Goal: Task Accomplishment & Management: Manage account settings

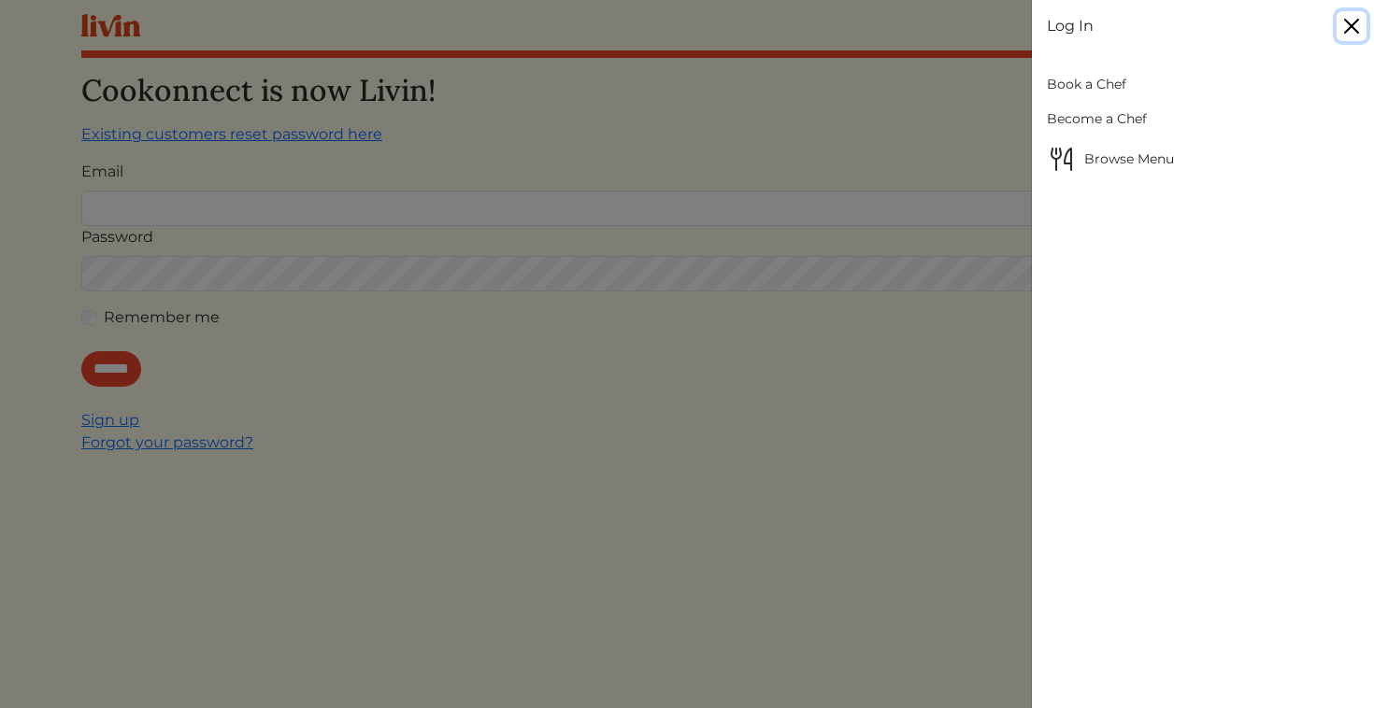
click at [1350, 21] on button "Close" at bounding box center [1351, 26] width 30 height 30
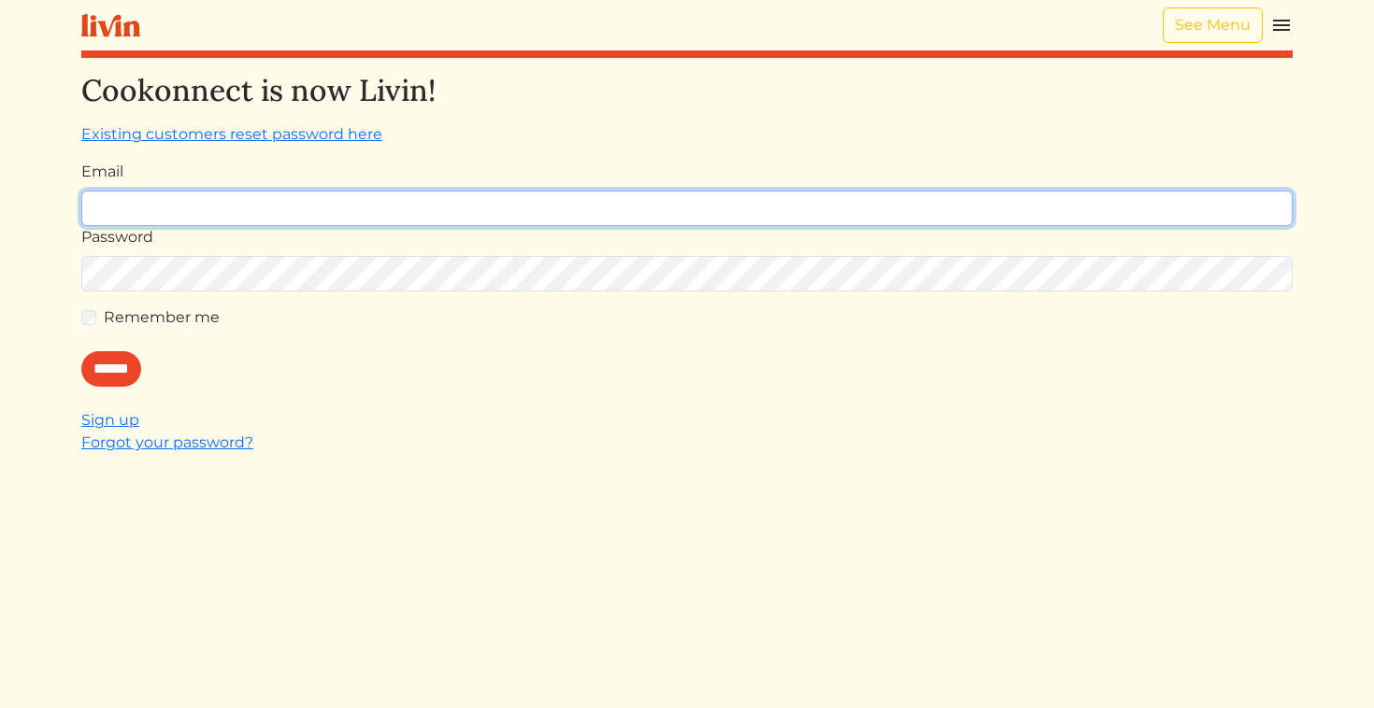
click at [870, 219] on input "Email" at bounding box center [686, 209] width 1211 height 36
type input "**********"
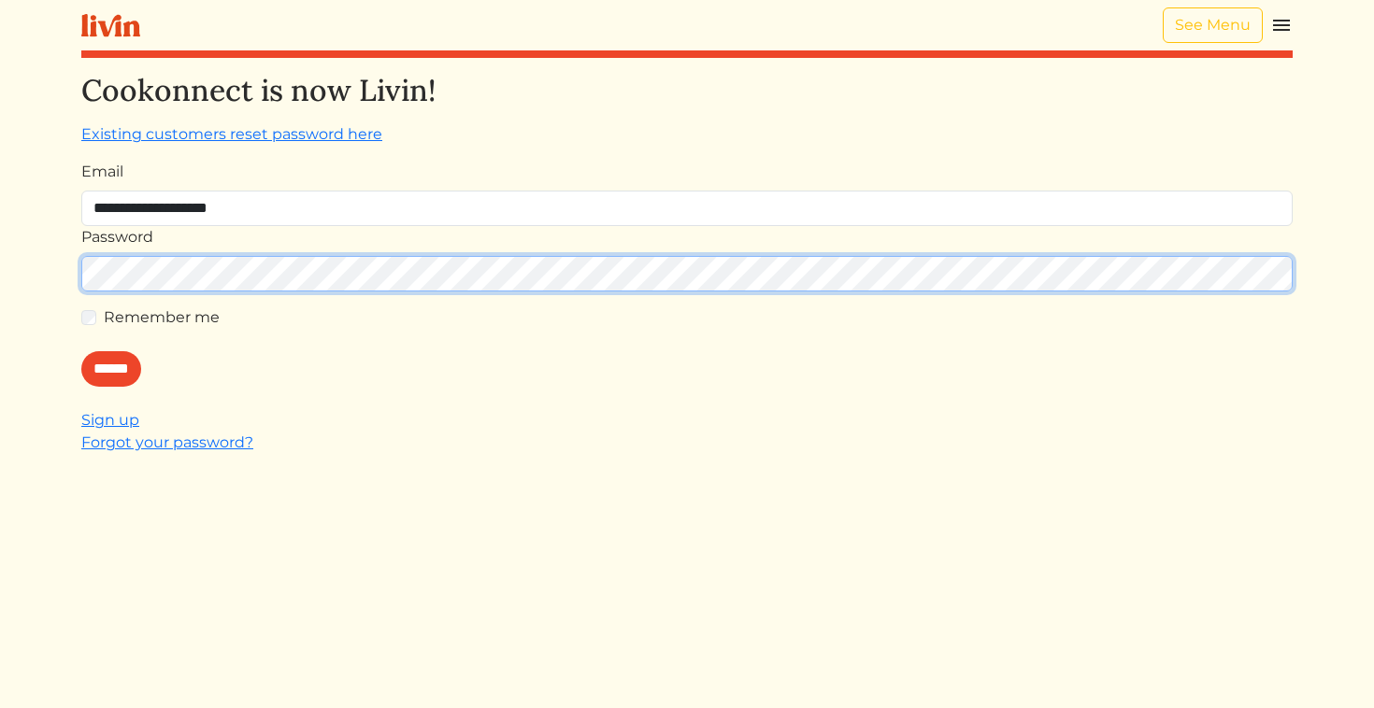
click at [81, 351] on input "******" at bounding box center [111, 369] width 60 height 36
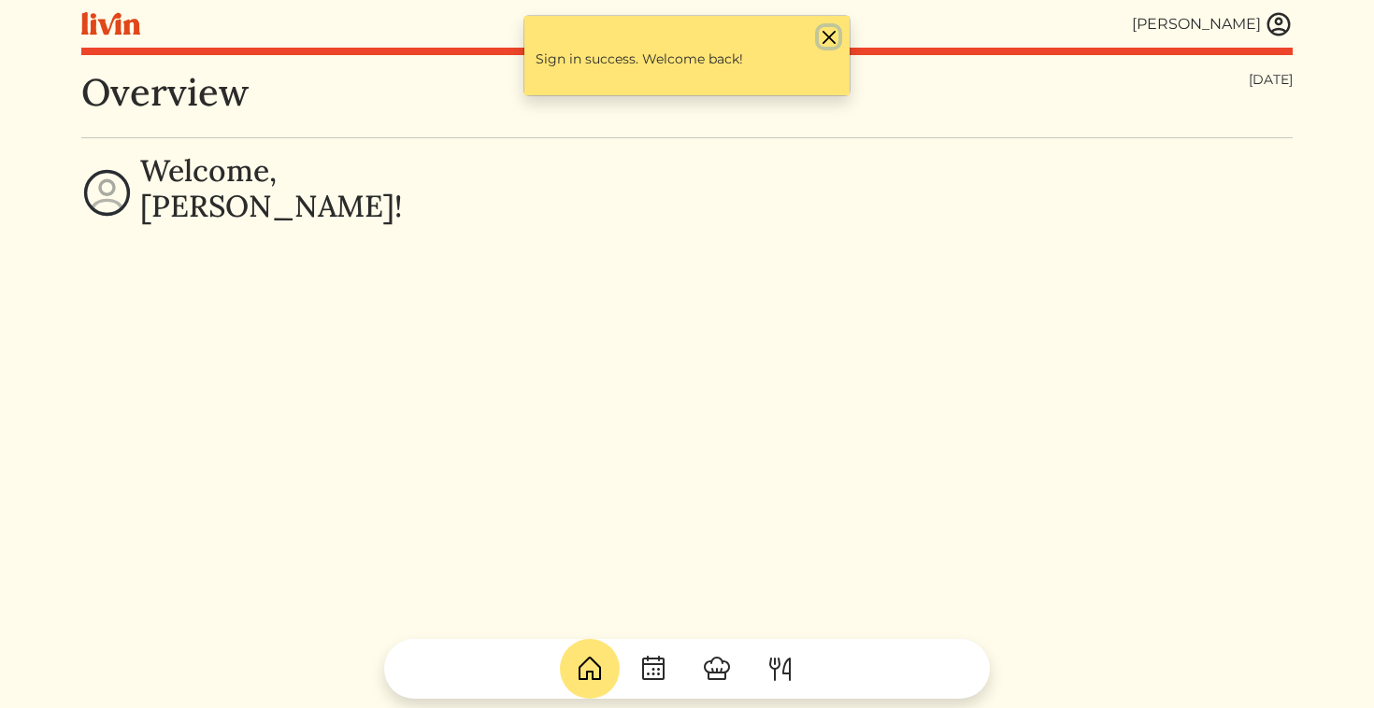
click at [830, 39] on button "Close" at bounding box center [829, 37] width 20 height 20
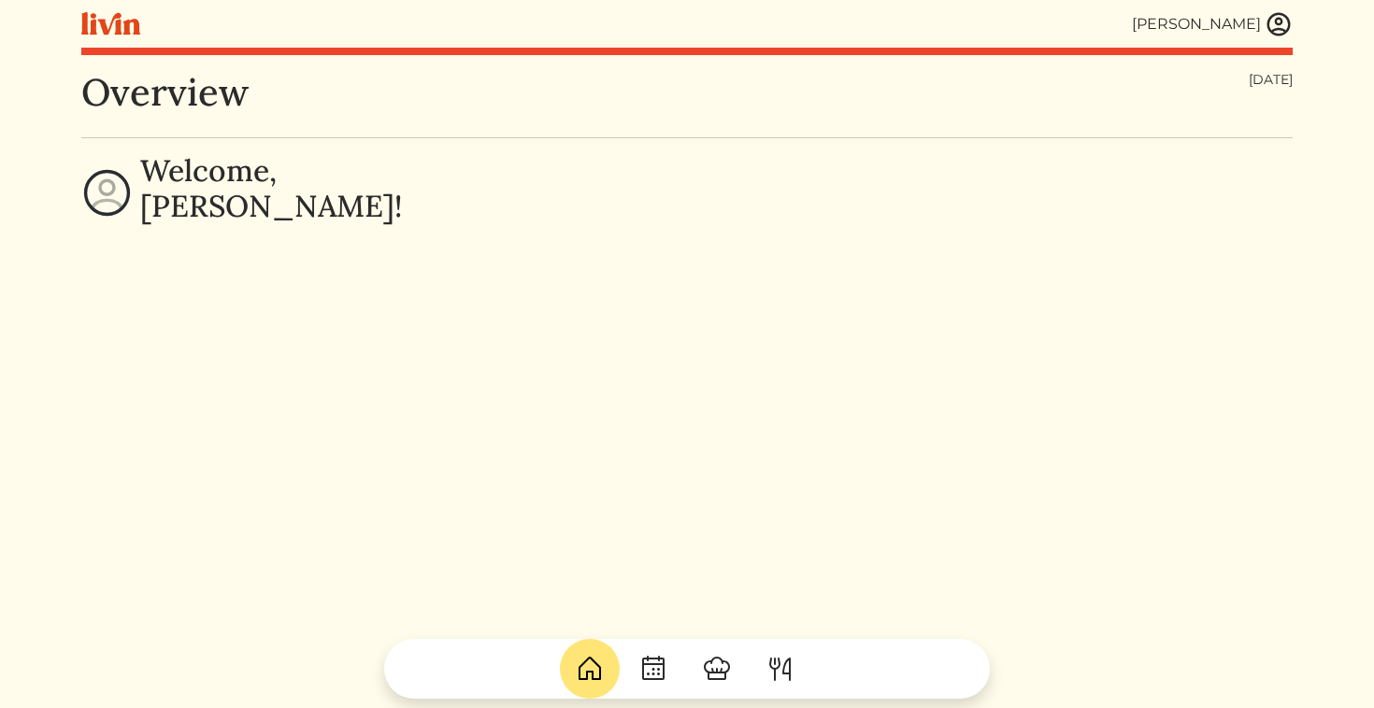
click at [1281, 36] on img at bounding box center [1278, 24] width 28 height 28
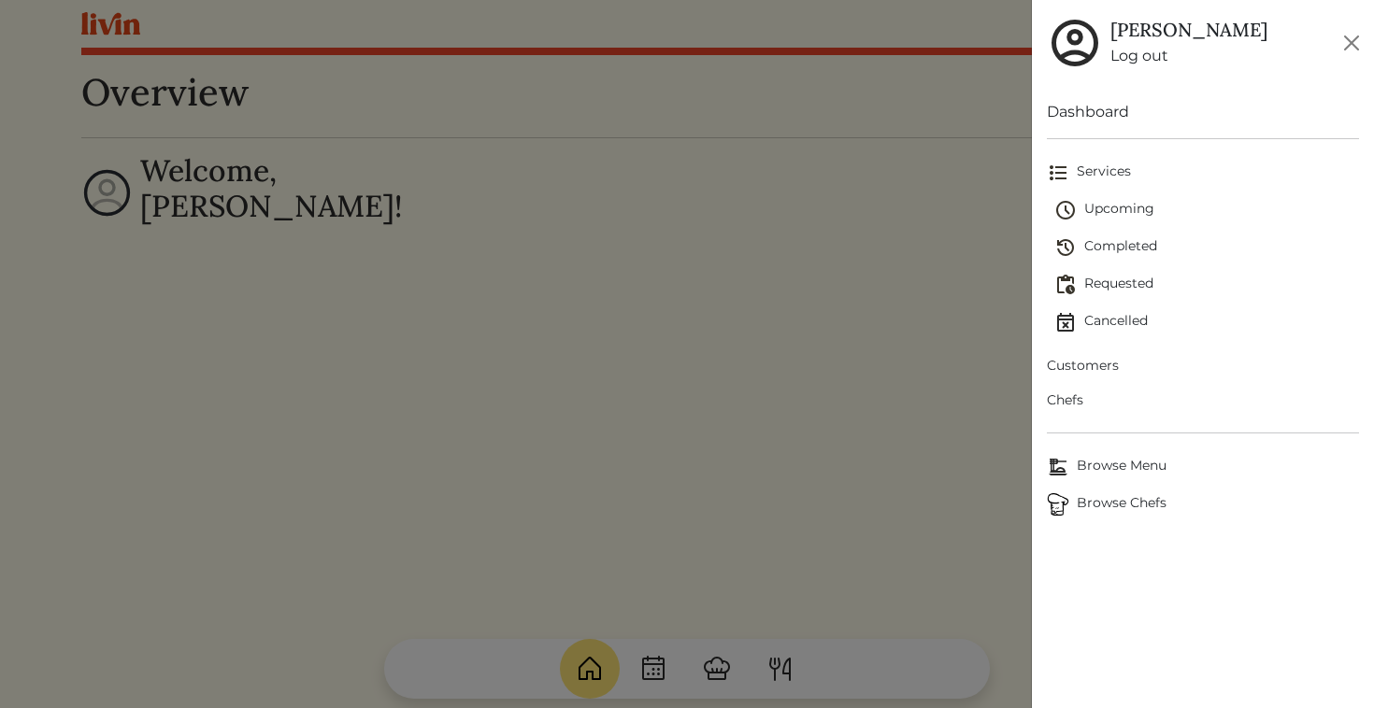
click at [1132, 206] on span "Upcoming" at bounding box center [1207, 210] width 306 height 22
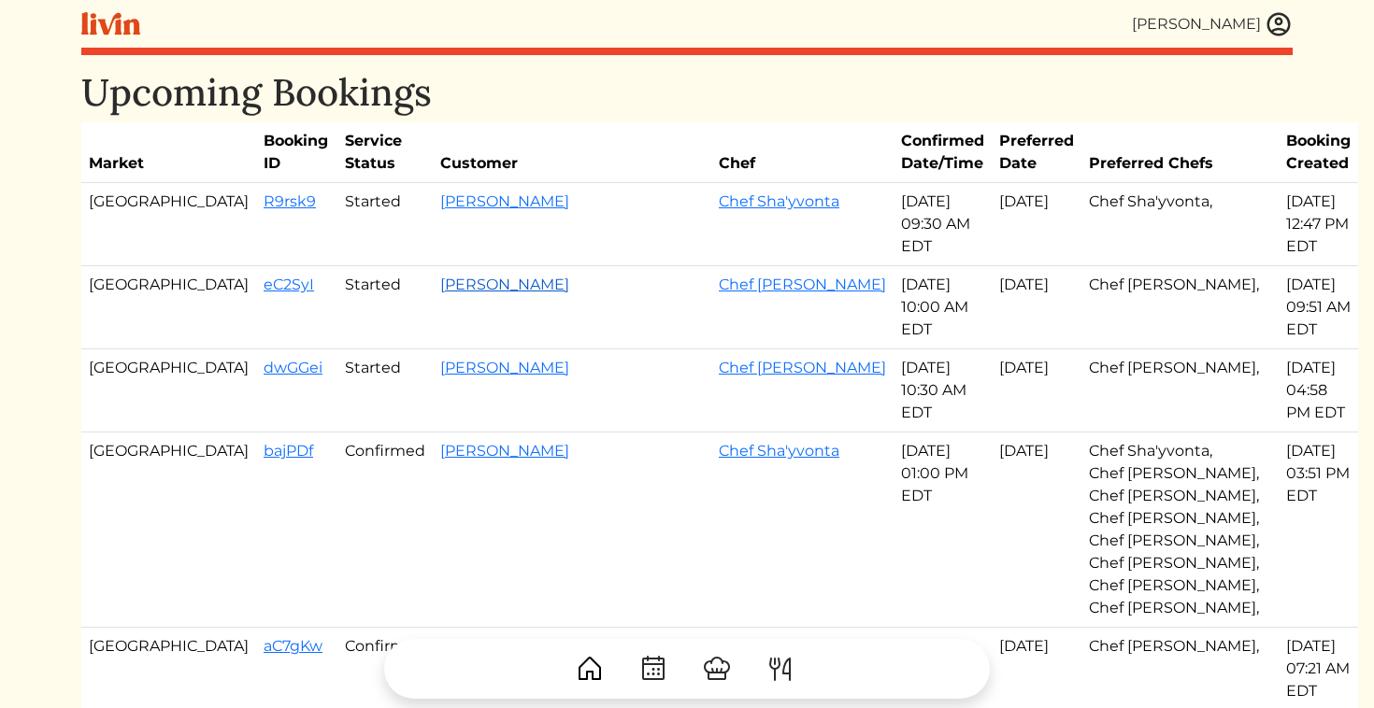
click at [440, 276] on link "[PERSON_NAME]" at bounding box center [504, 285] width 129 height 18
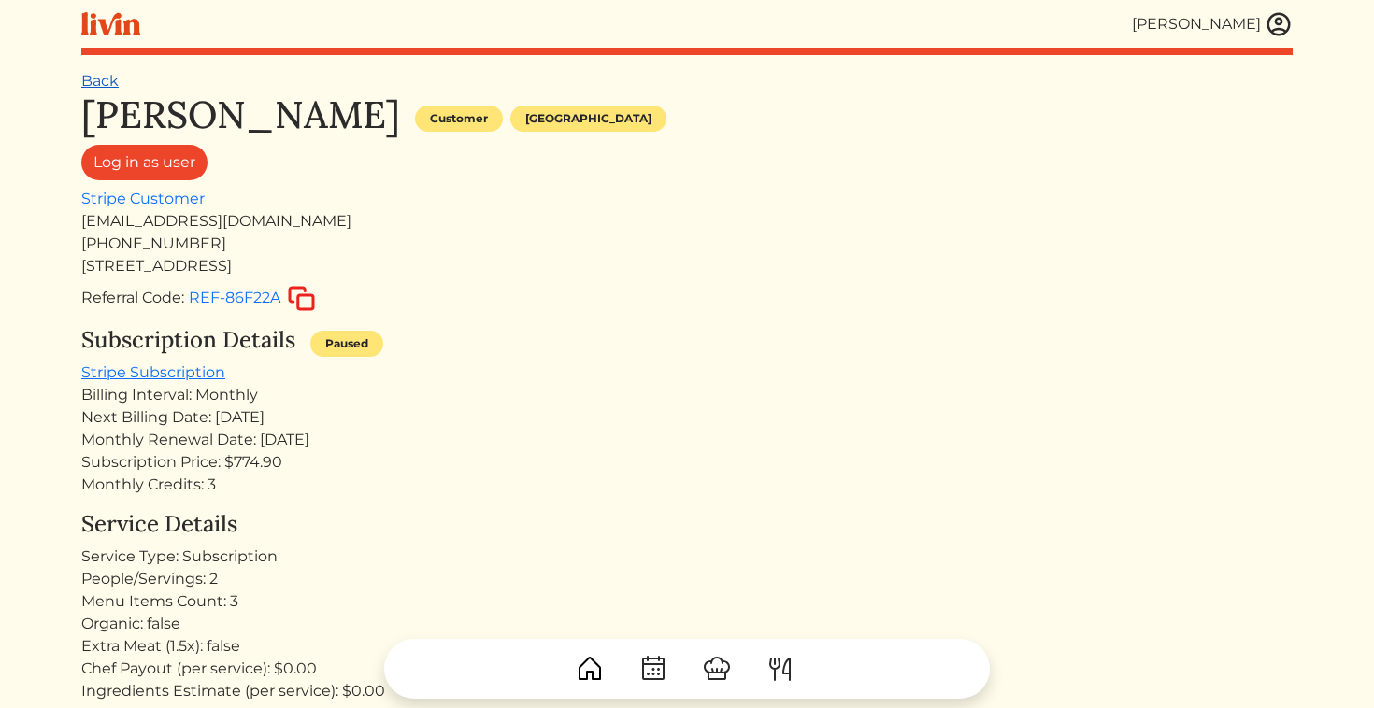
click at [86, 78] on link "Back" at bounding box center [99, 81] width 37 height 18
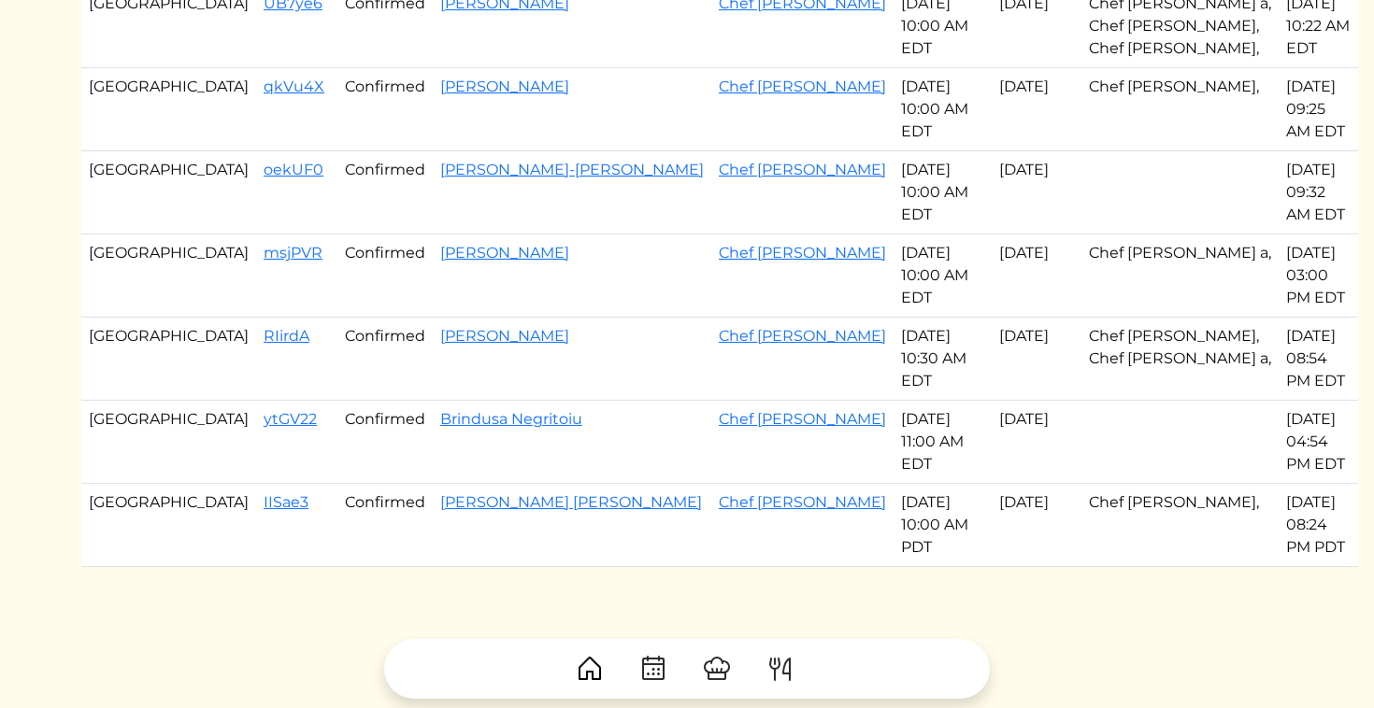
scroll to position [944, 0]
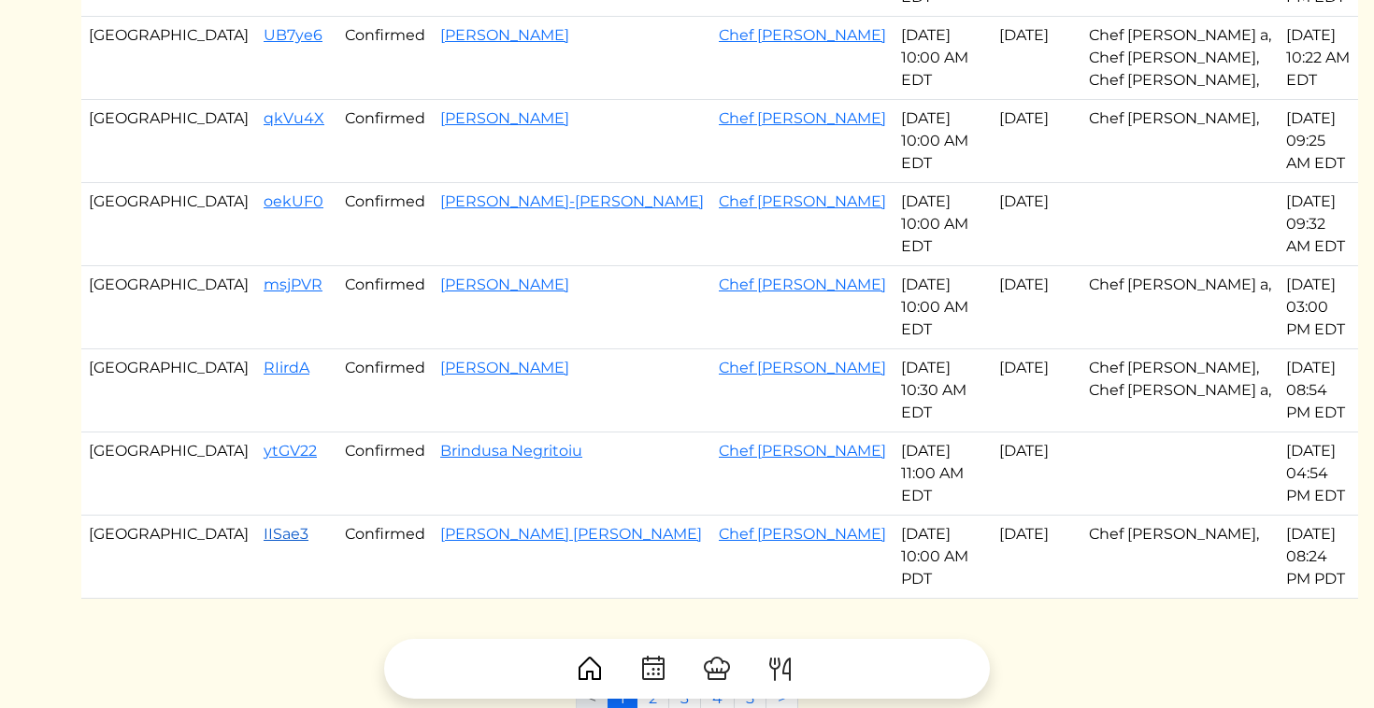
click at [264, 525] on link "IISae3" at bounding box center [286, 534] width 45 height 18
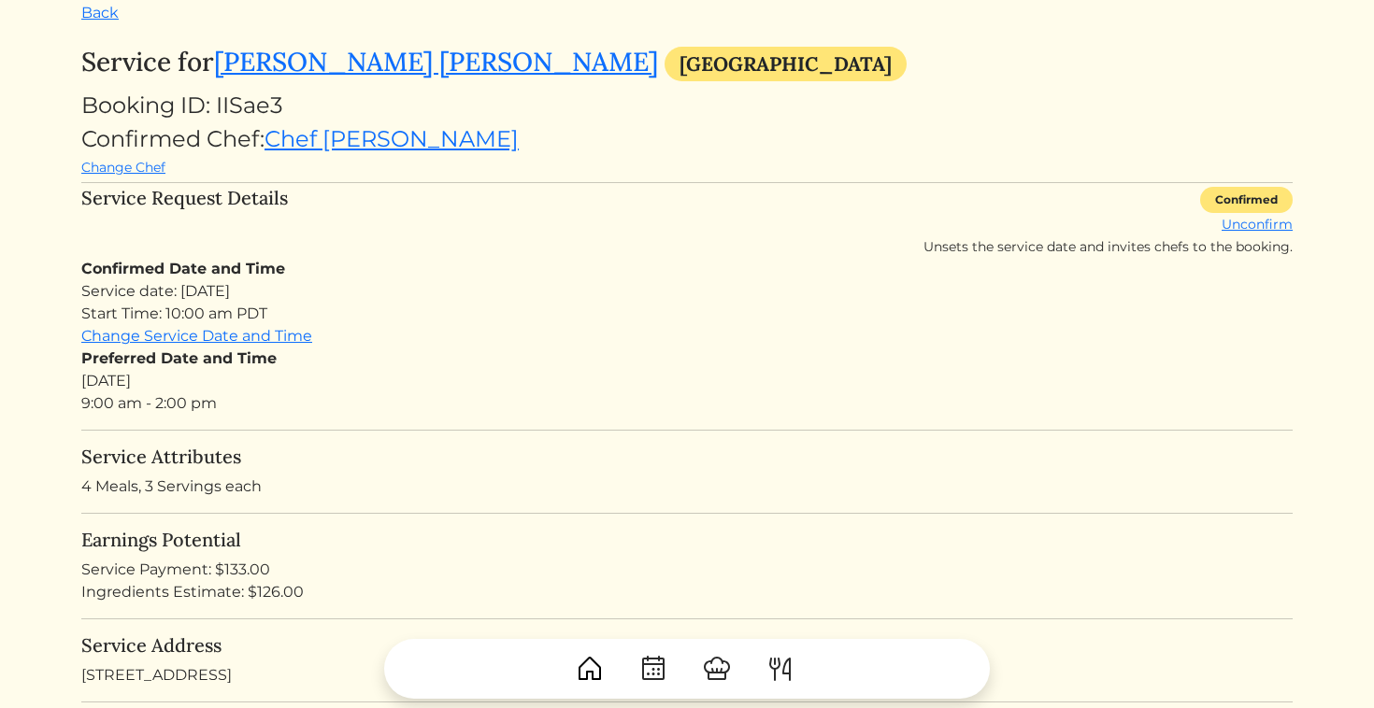
scroll to position [69, 0]
click at [350, 140] on link "Chef [PERSON_NAME]" at bounding box center [391, 137] width 254 height 27
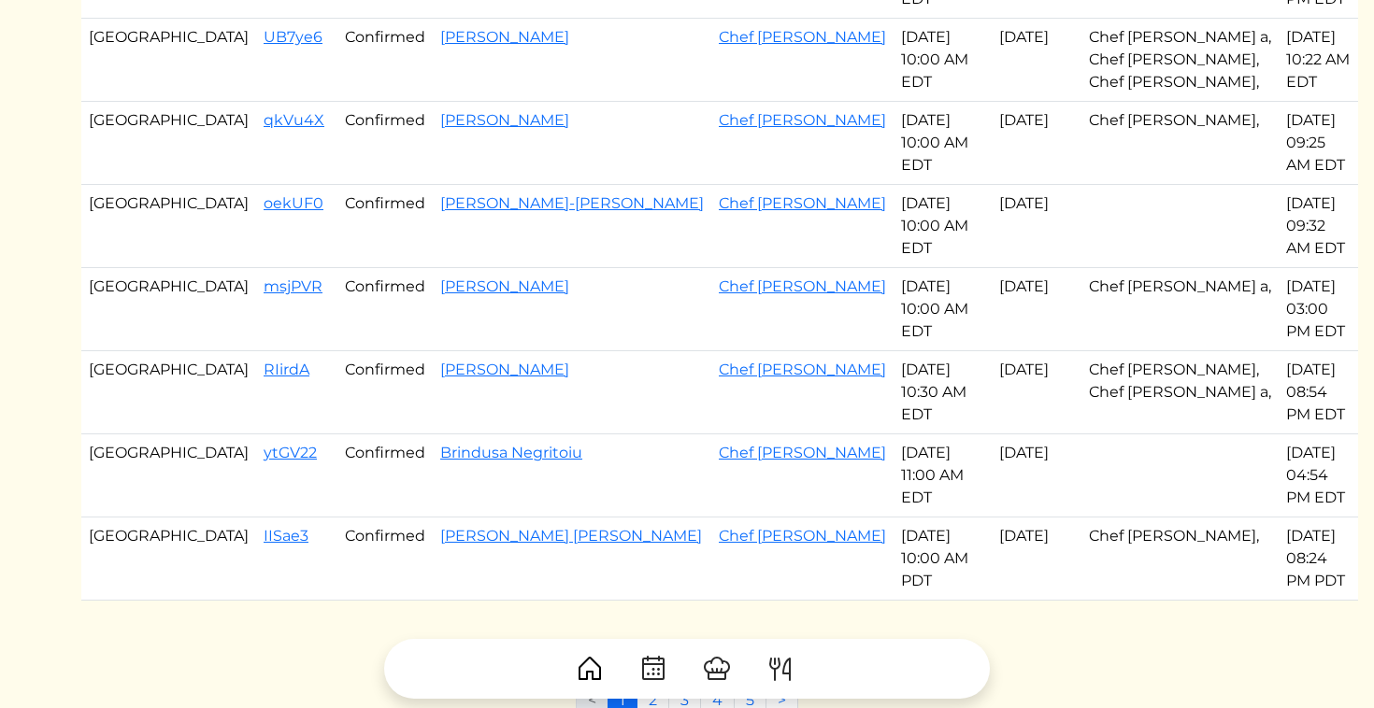
scroll to position [944, 0]
click at [653, 625] on div at bounding box center [686, 661] width 1211 height 75
click at [649, 633] on div at bounding box center [686, 661] width 1211 height 75
click at [649, 625] on div at bounding box center [686, 661] width 1211 height 75
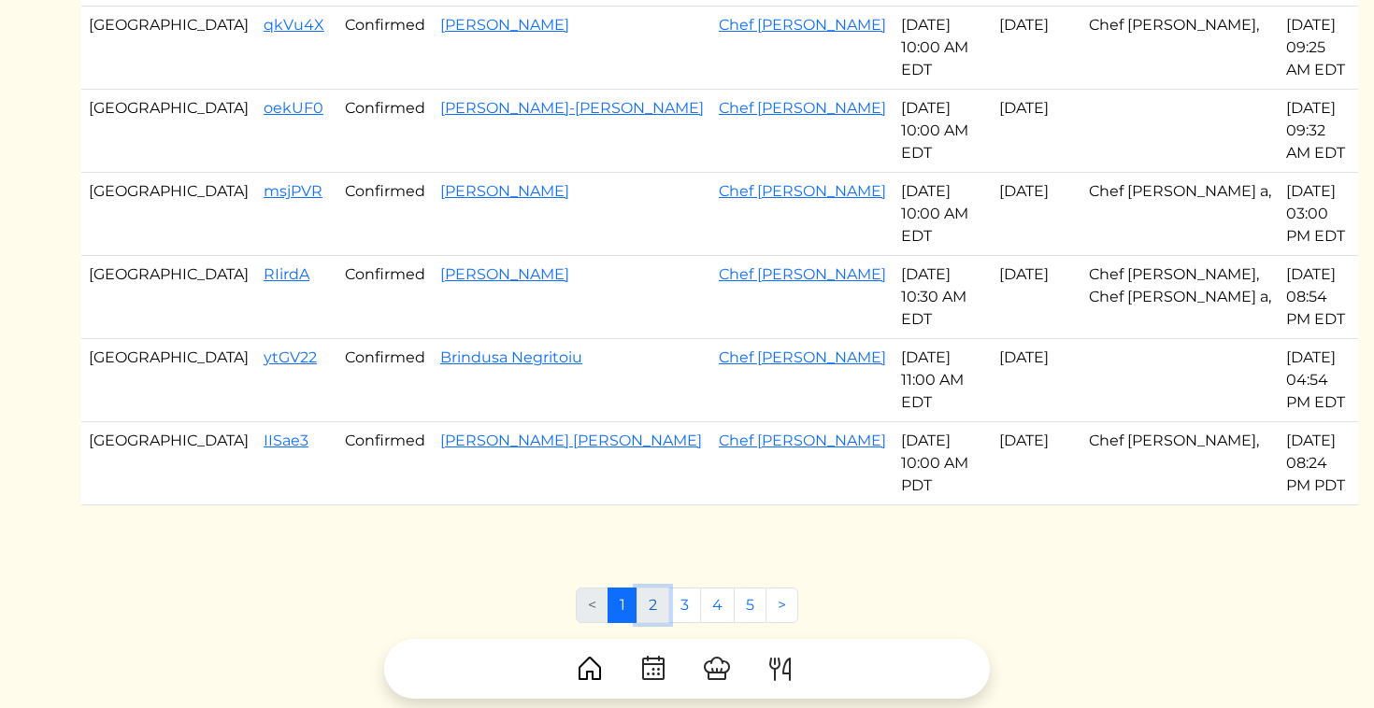
click at [650, 588] on link "2" at bounding box center [652, 606] width 33 height 36
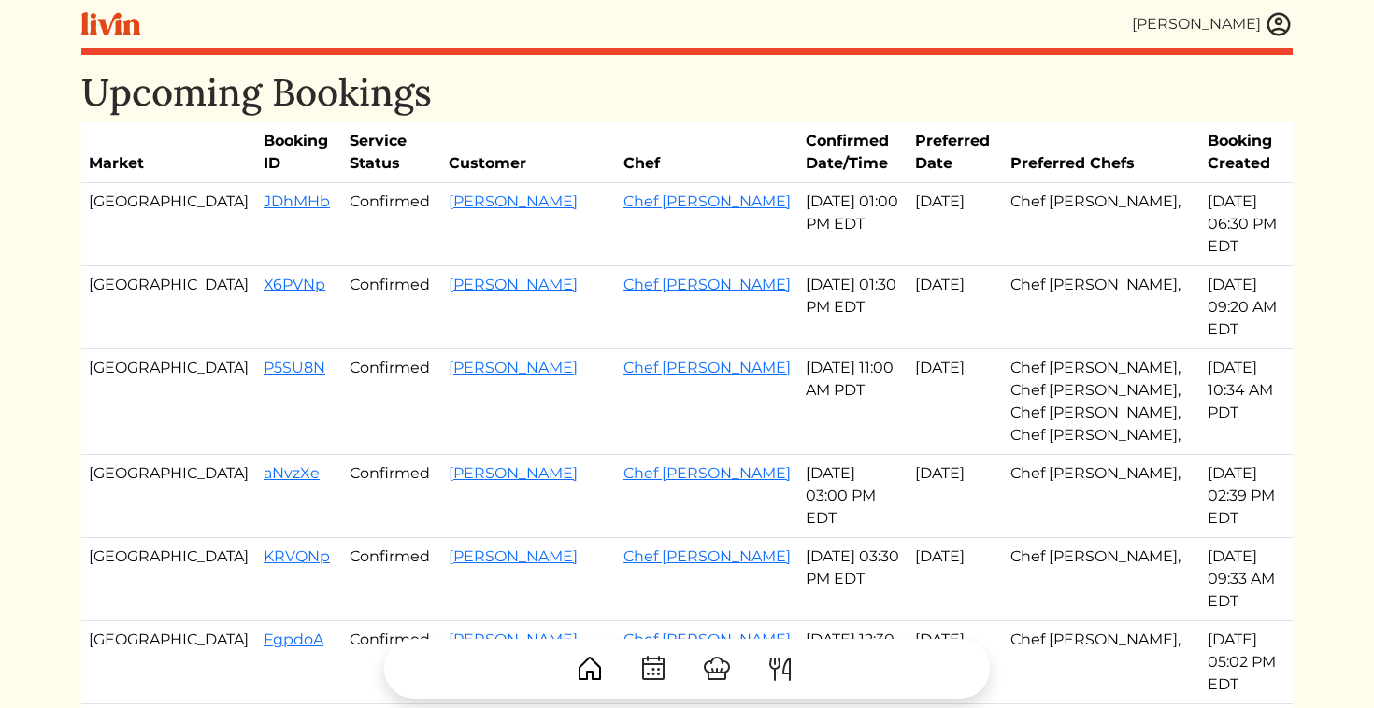
drag, startPoint x: 178, startPoint y: 200, endPoint x: 757, endPoint y: 515, distance: 659.5
copy tbody "JDhMHb Confirmed [PERSON_NAME] Chef Akaysha [DATE] 01:00 PM EDT Aug 31, 2025 Ch…"
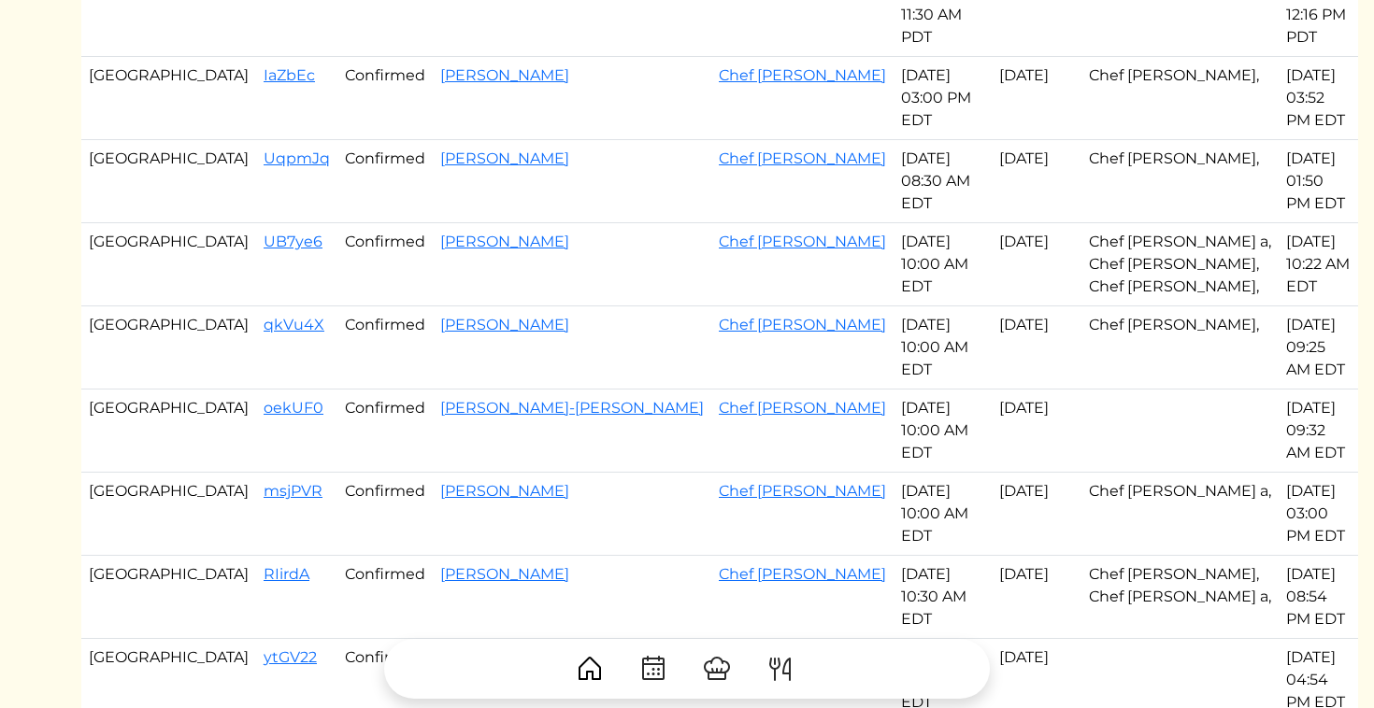
scroll to position [1048, 0]
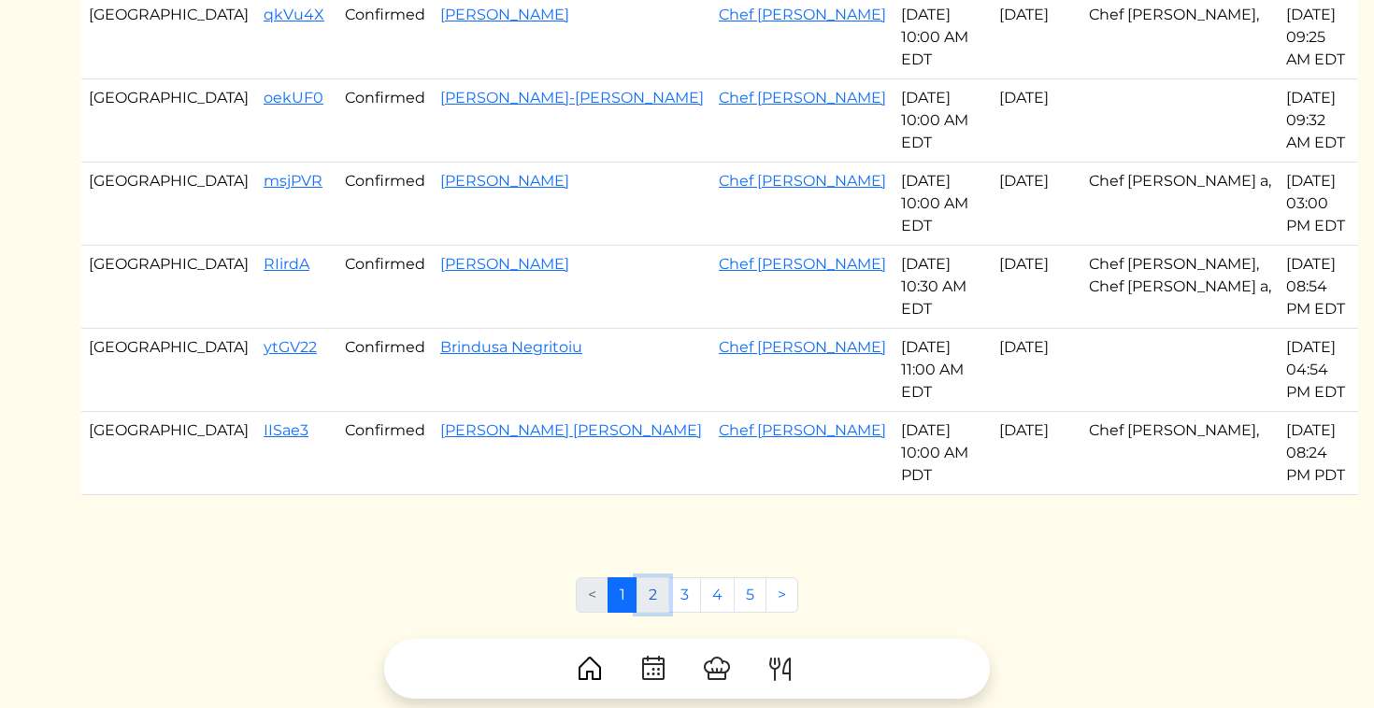
click at [653, 578] on link "2" at bounding box center [652, 596] width 33 height 36
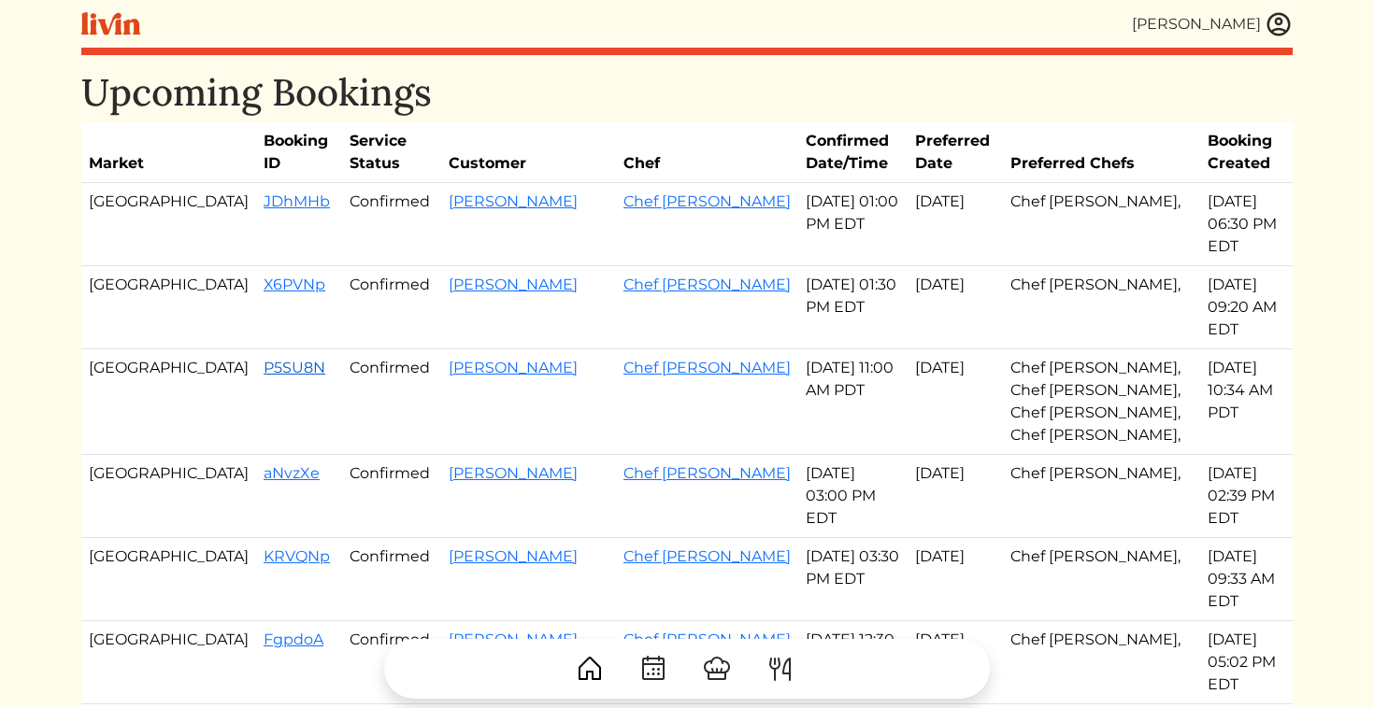
click at [264, 359] on link "P5SU8N" at bounding box center [295, 368] width 62 height 18
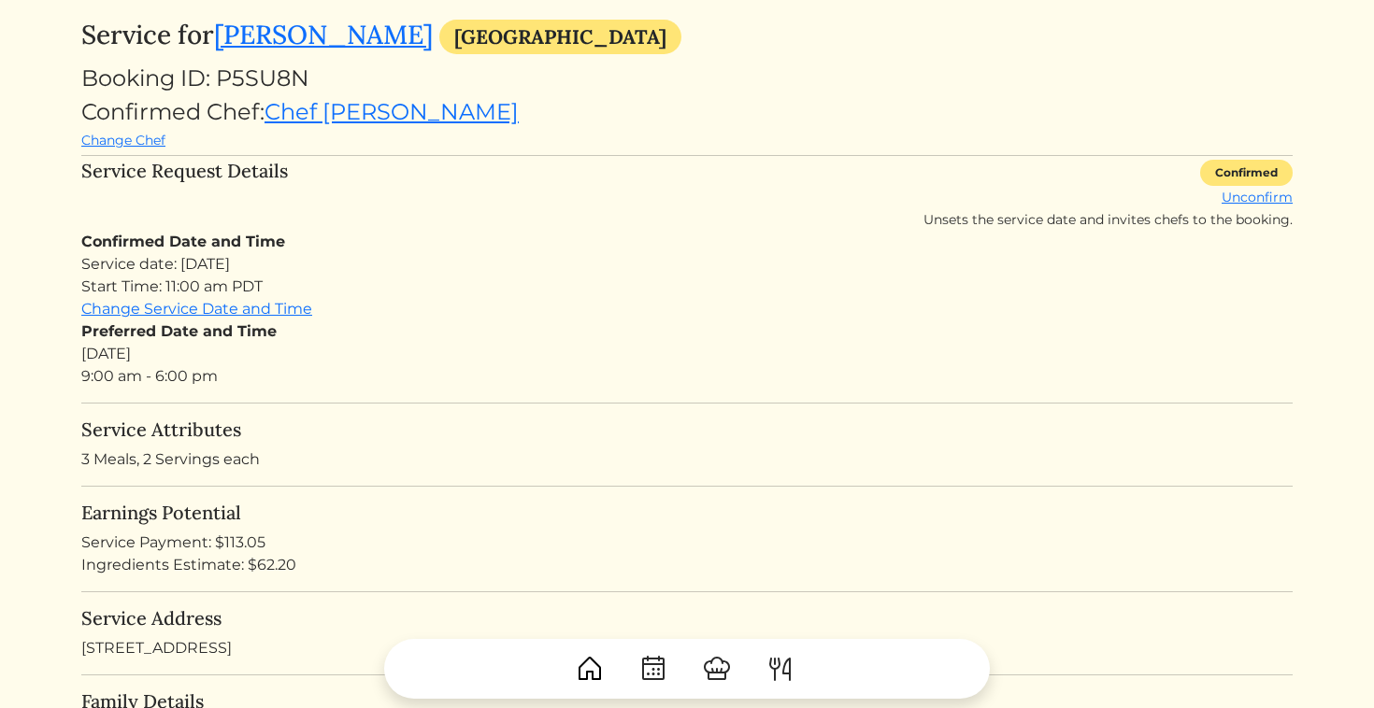
scroll to position [129, 0]
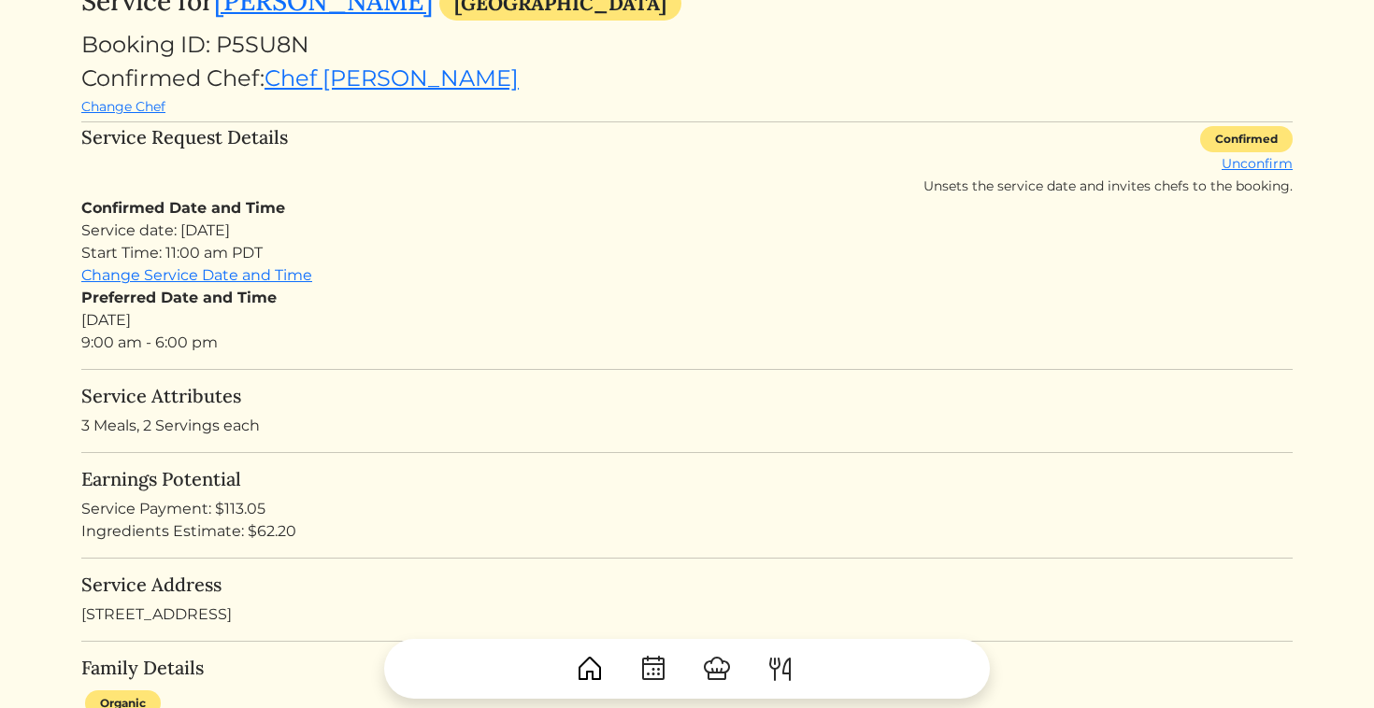
drag, startPoint x: 299, startPoint y: 534, endPoint x: 251, endPoint y: 536, distance: 47.7
click at [251, 536] on div "Ingredients Estimate: $62.20" at bounding box center [686, 532] width 1211 height 22
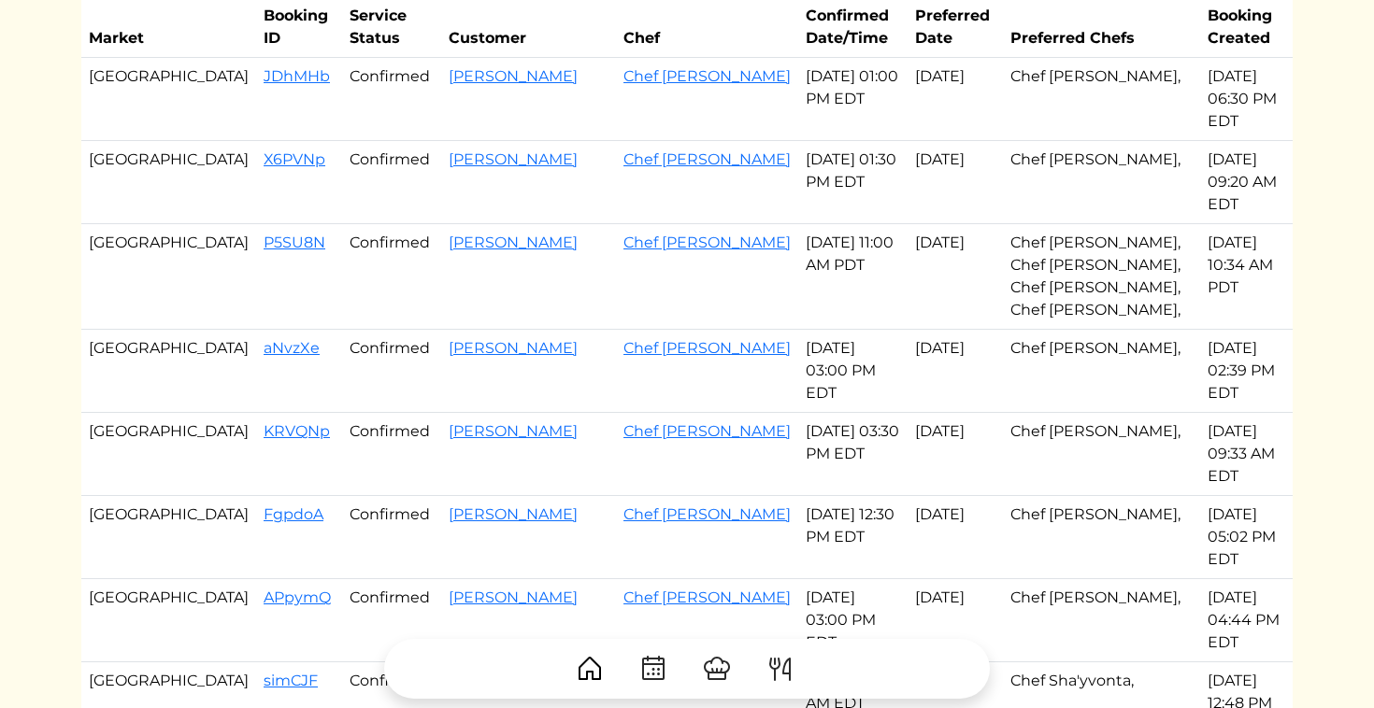
scroll to position [64, 0]
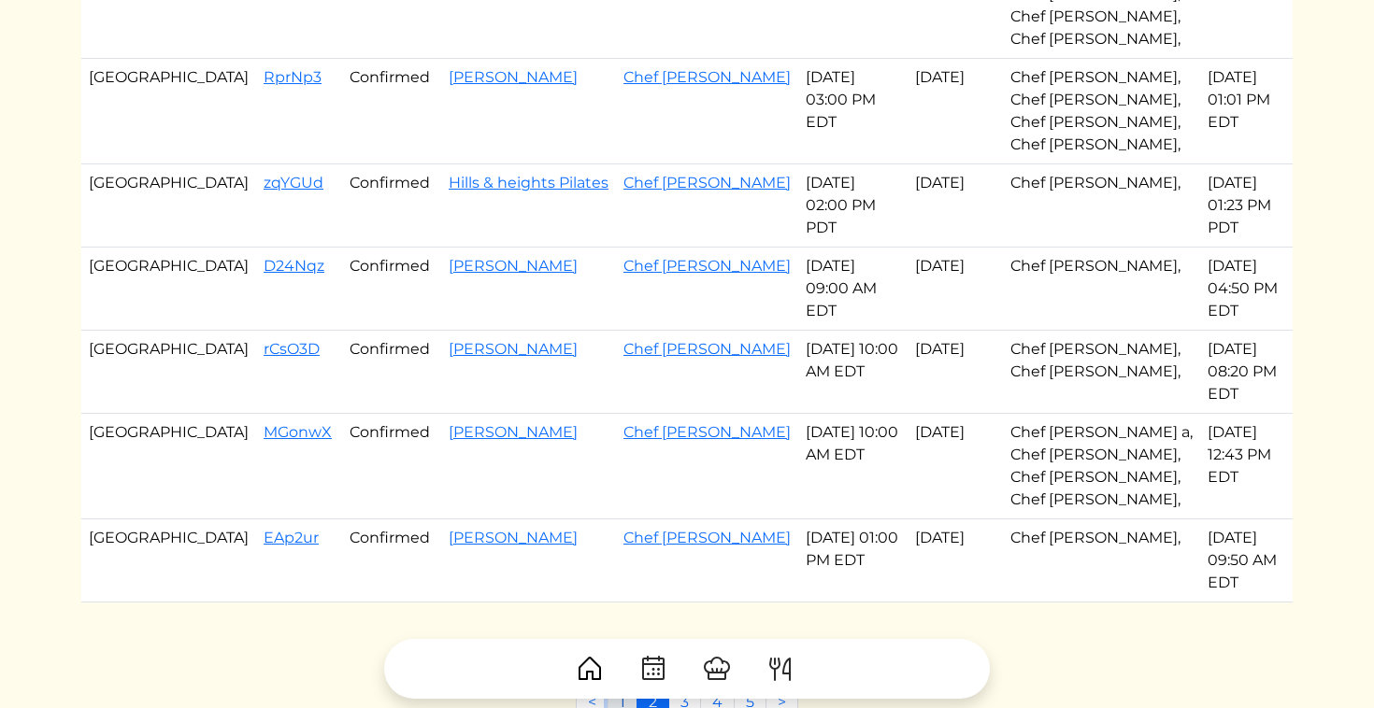
click at [632, 685] on link "1" at bounding box center [622, 703] width 30 height 36
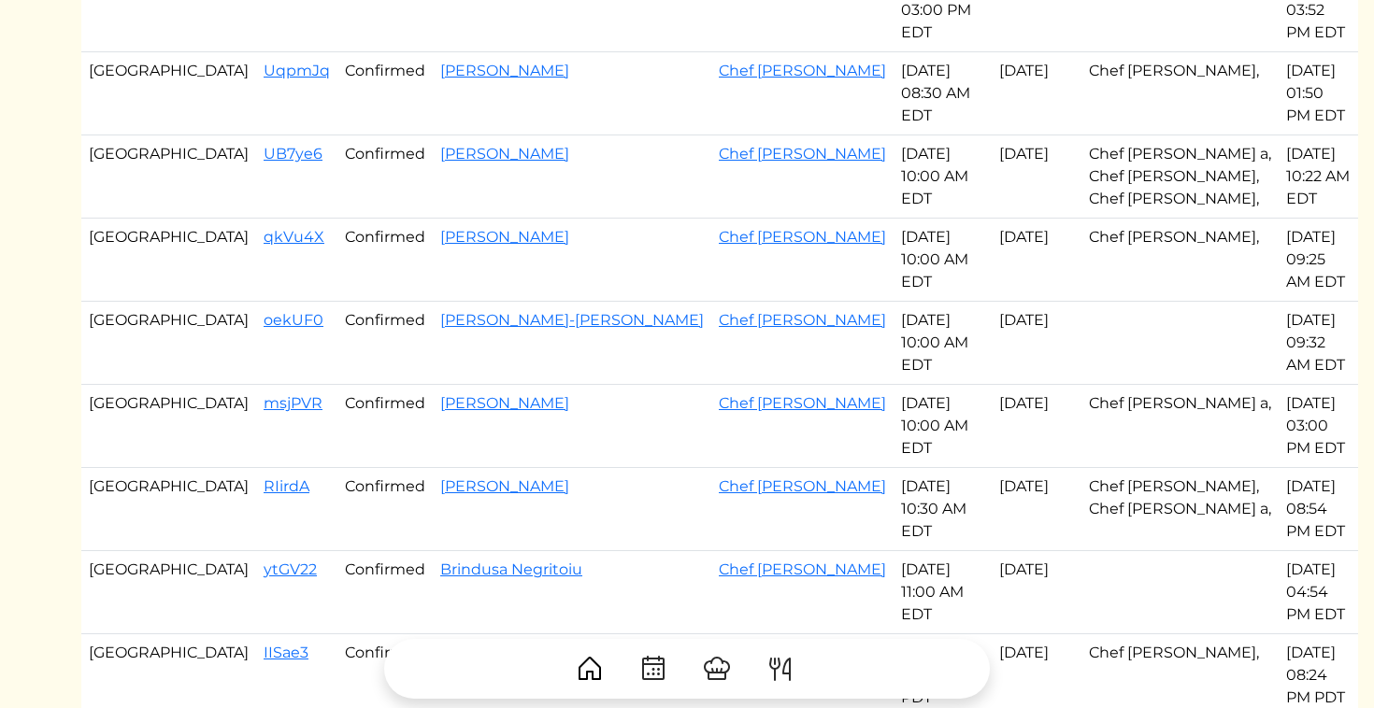
scroll to position [831, 0]
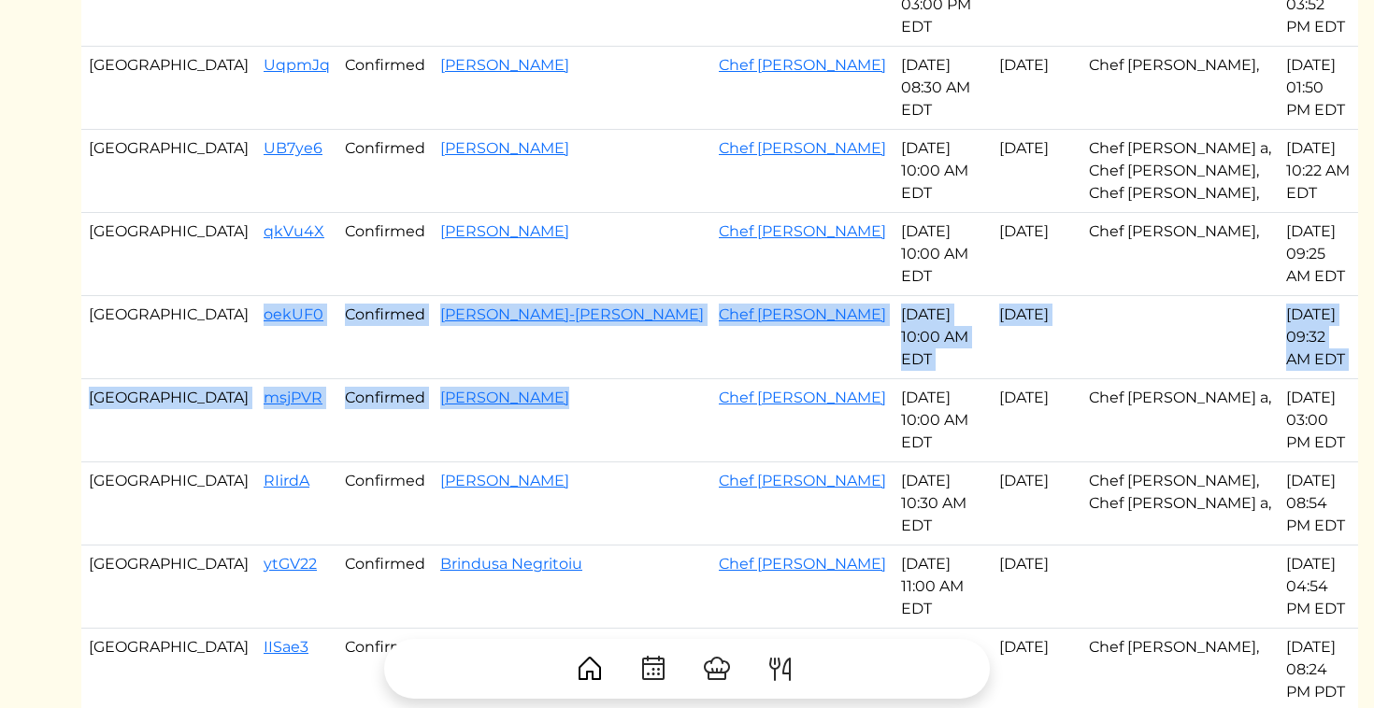
drag, startPoint x: 169, startPoint y: 246, endPoint x: 614, endPoint y: 348, distance: 456.3
click at [615, 349] on tbody "Atlanta R9rsk9 Started [PERSON_NAME] Chef Sha'yvonta [DATE] 09:30 AM EDT Sep 01…" at bounding box center [719, 32] width 1277 height 1360
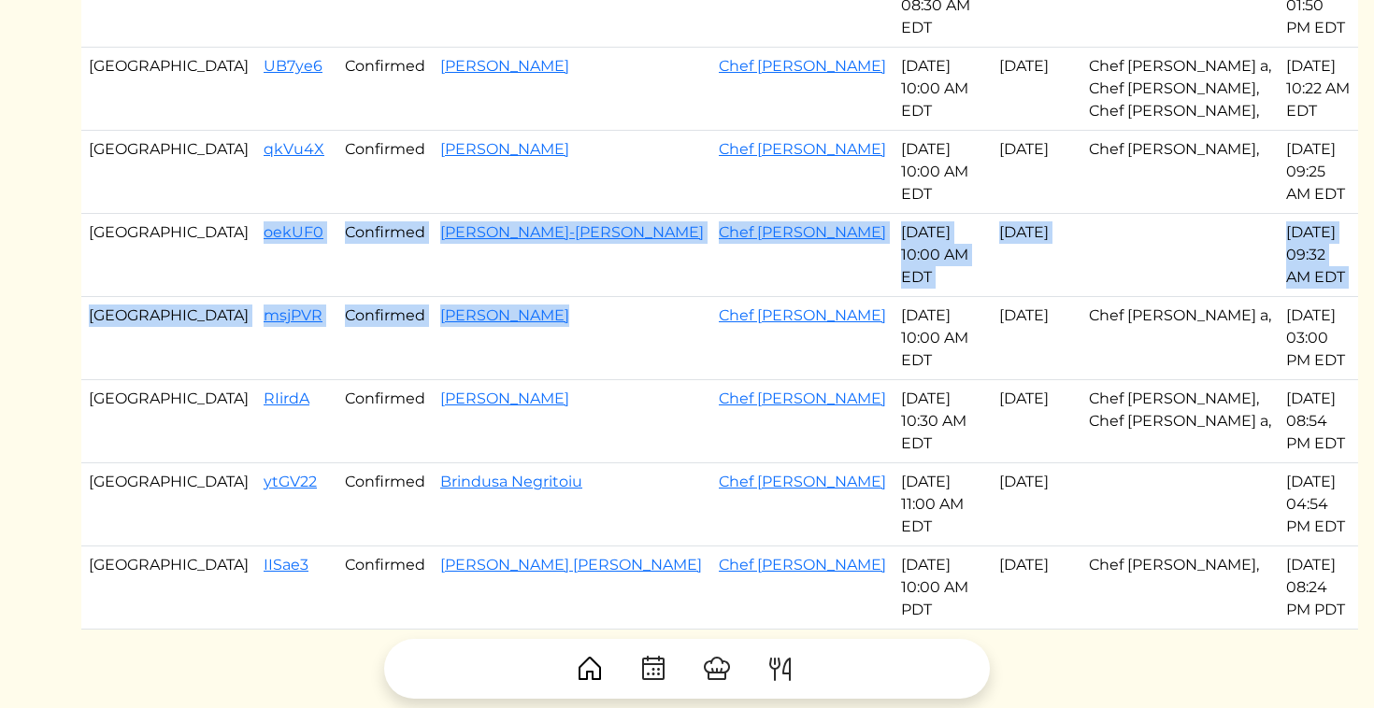
scroll to position [920, 0]
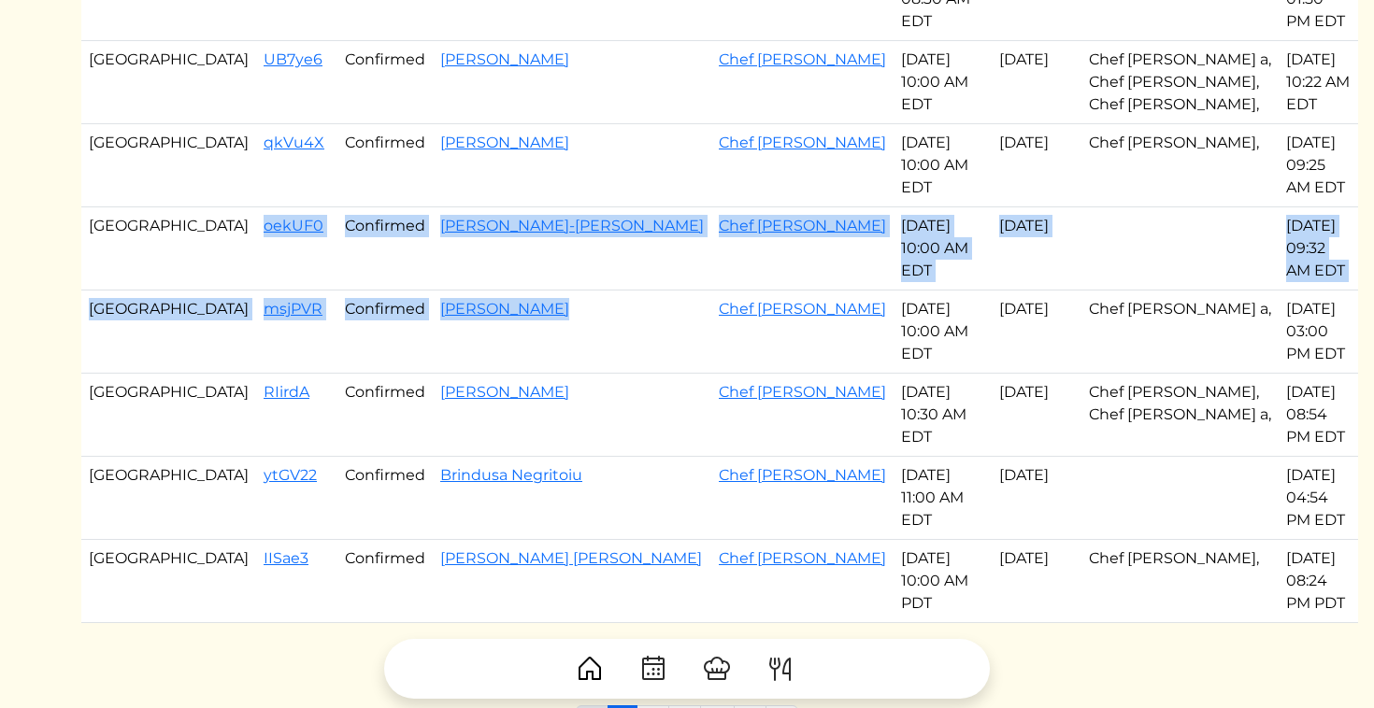
click at [117, 303] on td "[GEOGRAPHIC_DATA]" at bounding box center [168, 332] width 175 height 83
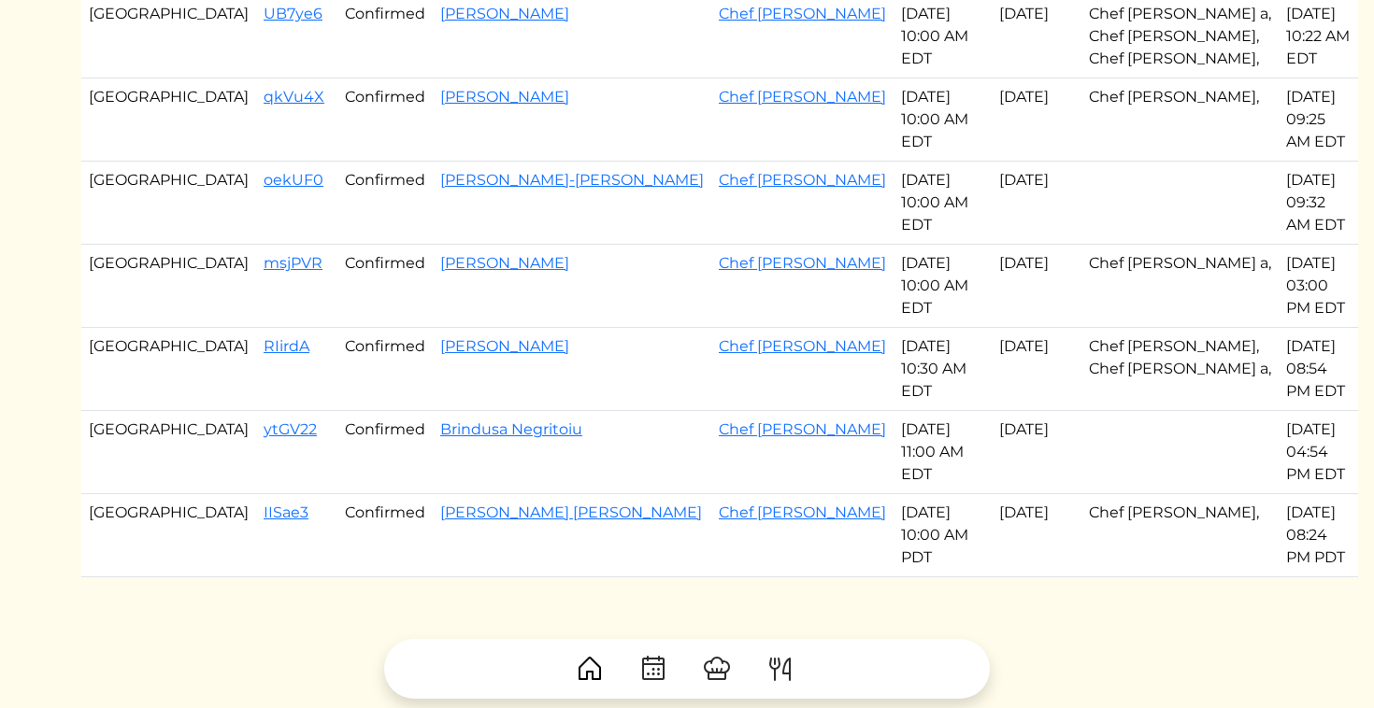
scroll to position [969, 0]
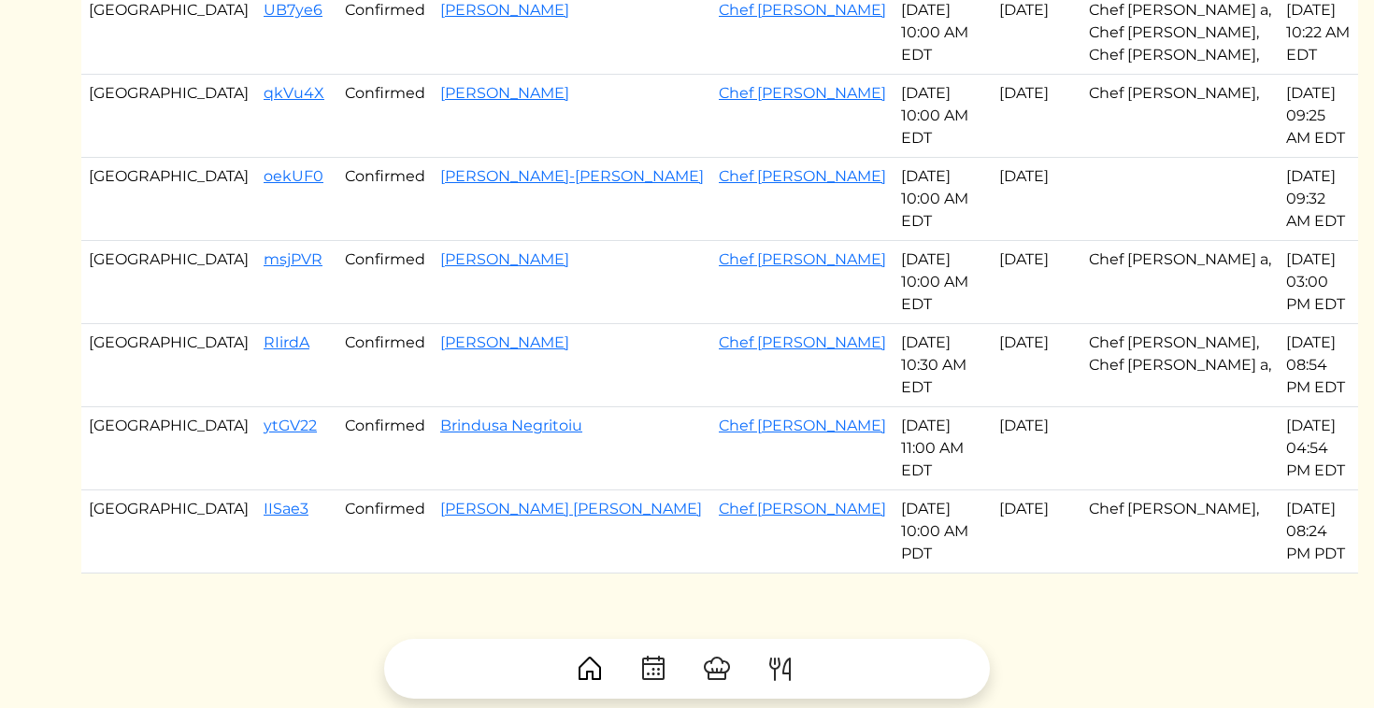
click at [658, 656] on link "2" at bounding box center [652, 674] width 33 height 36
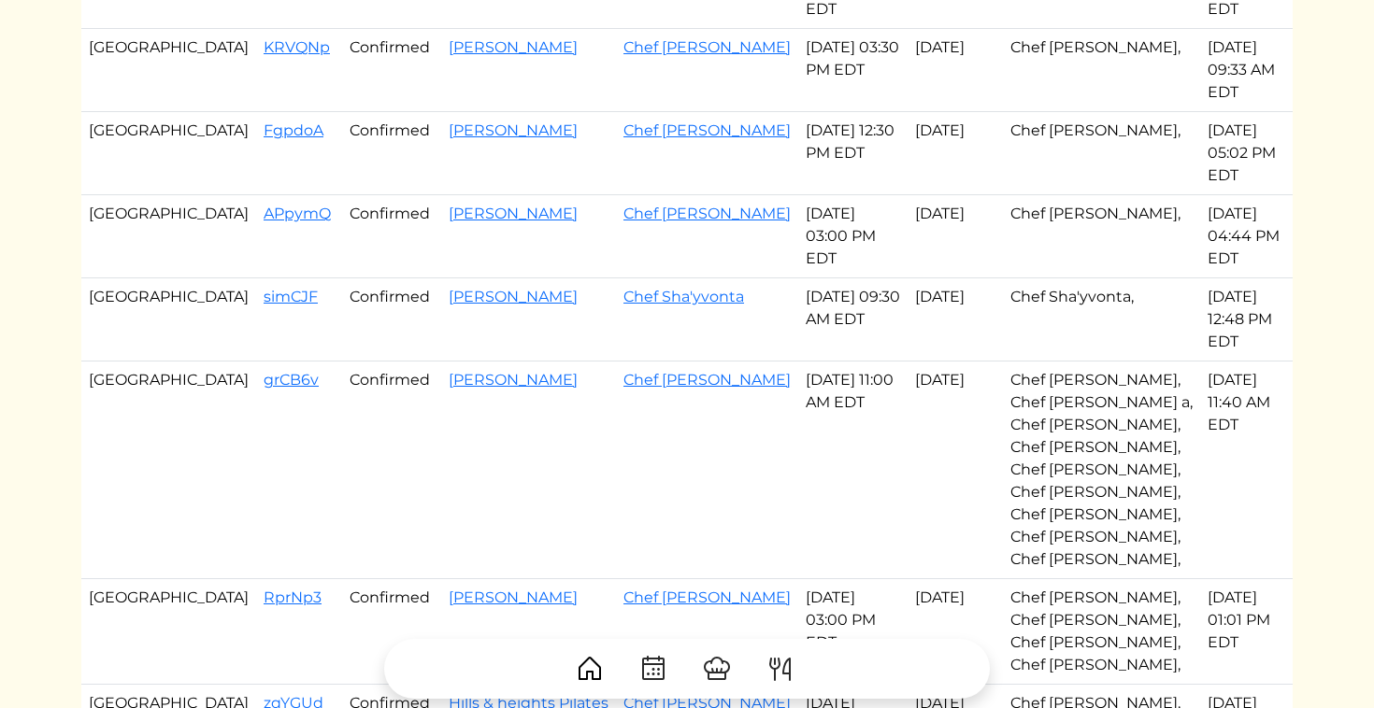
scroll to position [572, 0]
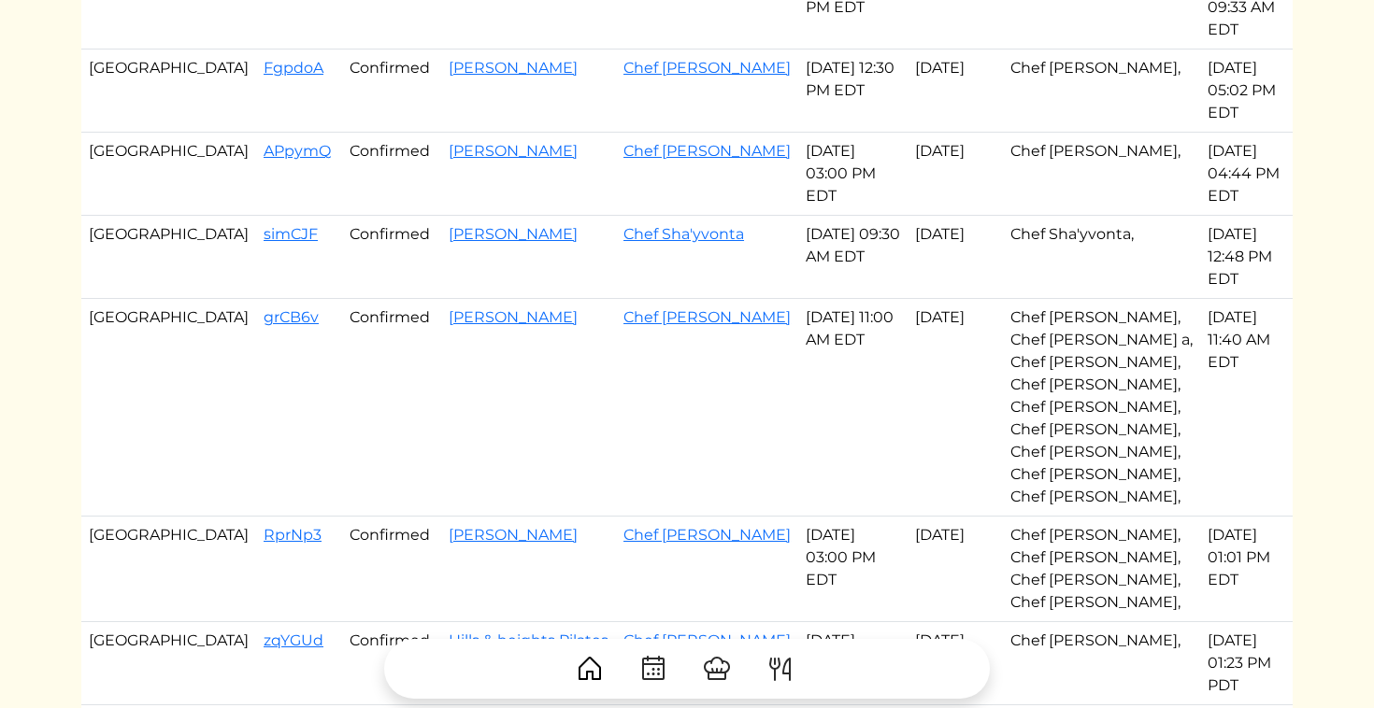
drag, startPoint x: 173, startPoint y: 238, endPoint x: 772, endPoint y: 515, distance: 659.8
click at [771, 515] on tbody "Atlanta JDhMHb Confirmed [PERSON_NAME] Chef Akaysha [DATE] 01:00 PM EDT Aug 31,…" at bounding box center [686, 335] width 1211 height 1449
copy tbody "FgpdoA Confirmed [PERSON_NAME] Chef Akaysha [DATE] 12:30 PM EDT Sep 03, 2025 Ch…"
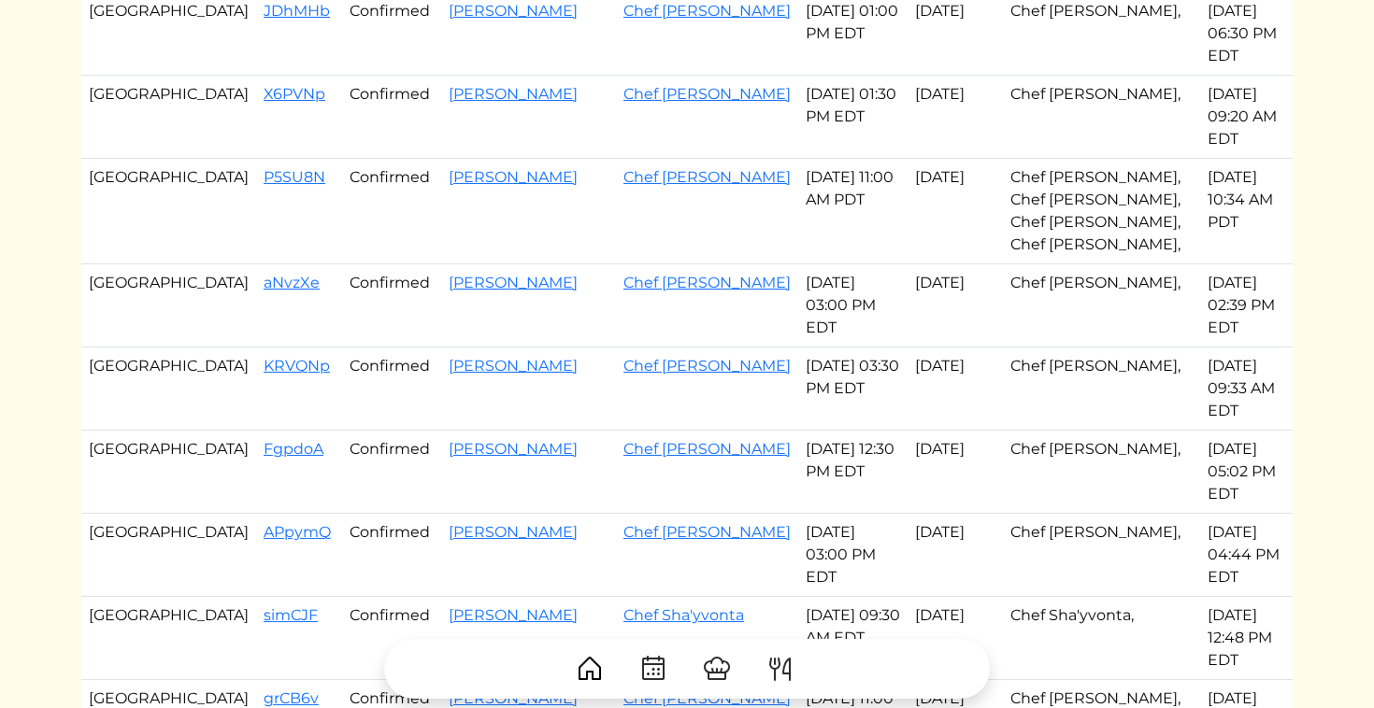
scroll to position [0, 0]
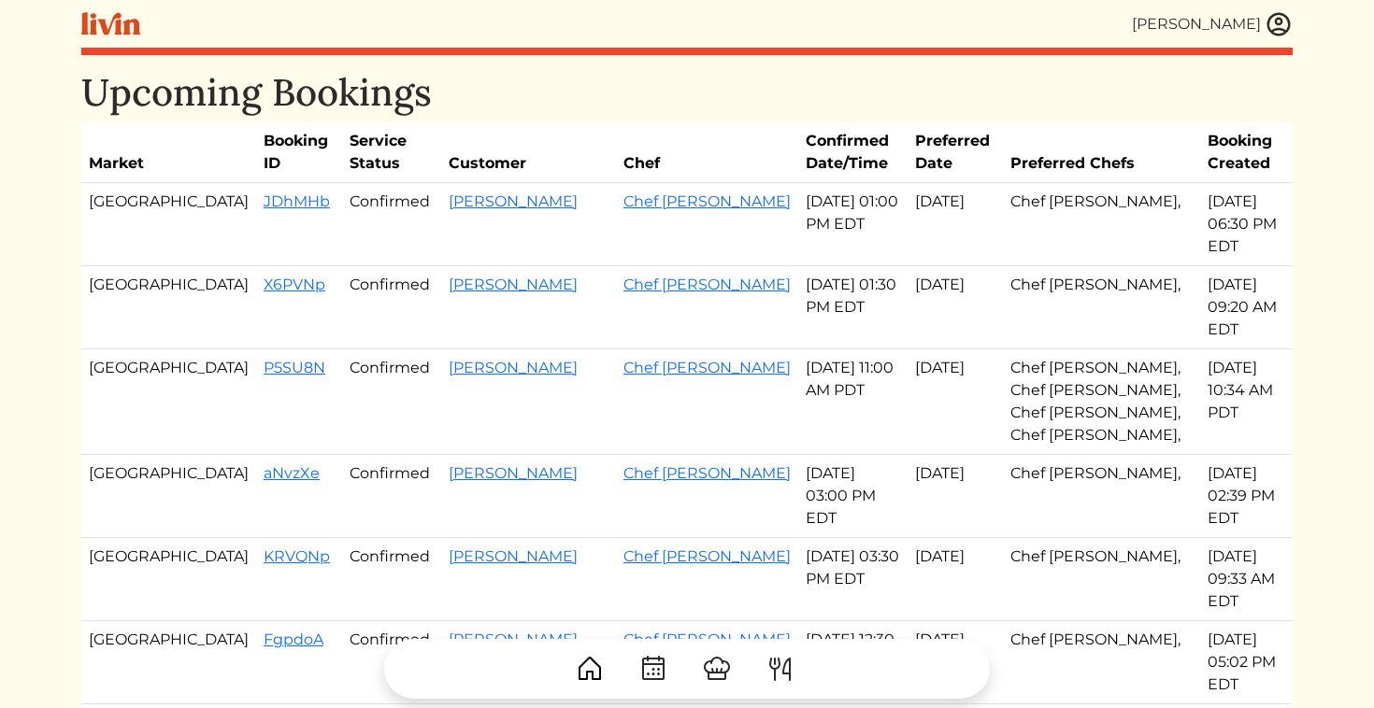
click at [1281, 21] on img at bounding box center [1278, 24] width 28 height 28
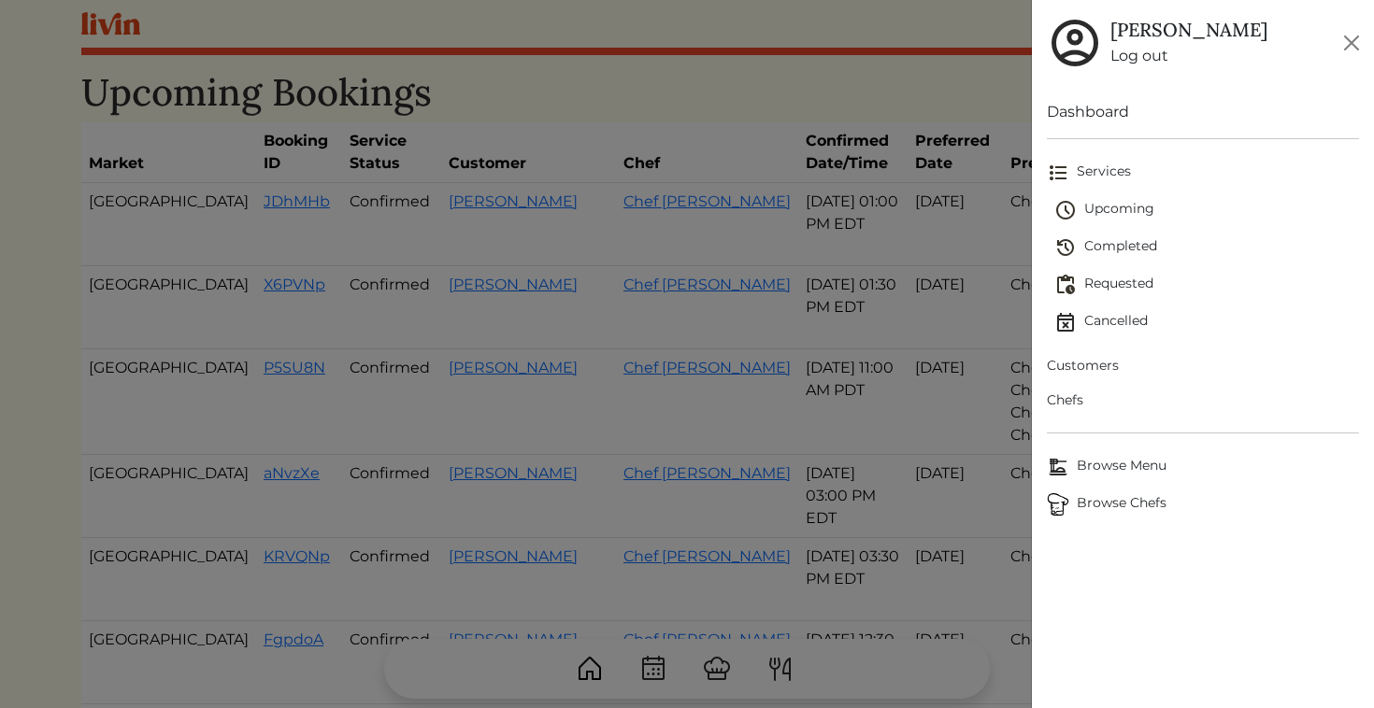
click at [1092, 507] on span "Browse Chefs" at bounding box center [1203, 504] width 313 height 22
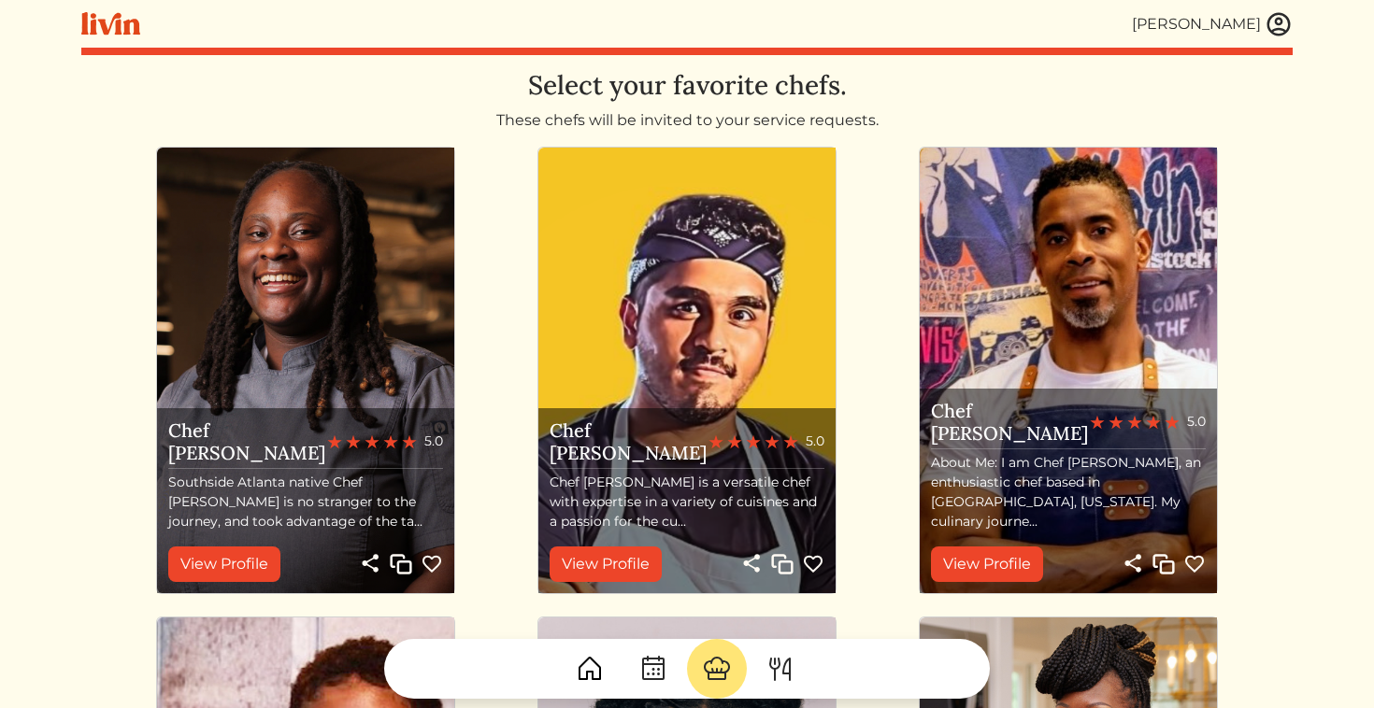
click at [1276, 16] on img at bounding box center [1278, 24] width 28 height 28
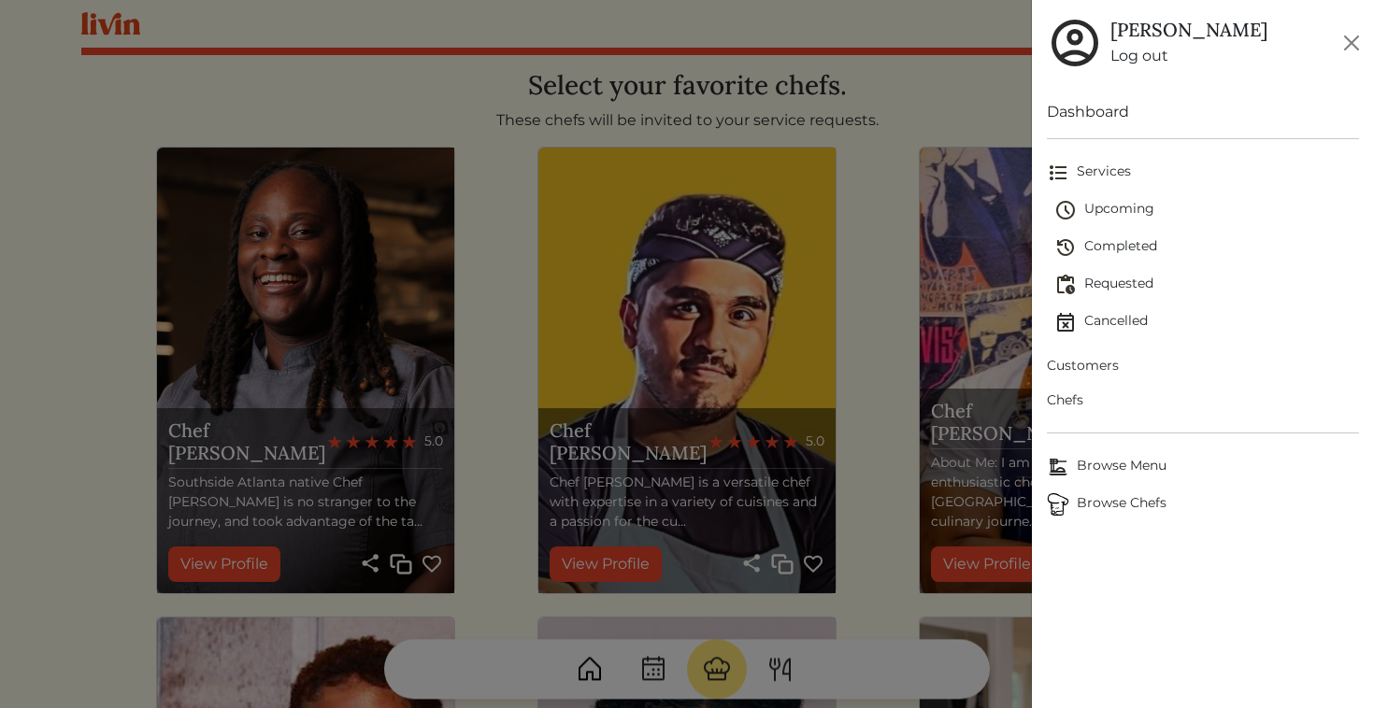
click at [1126, 471] on span "Browse Menu" at bounding box center [1203, 467] width 313 height 22
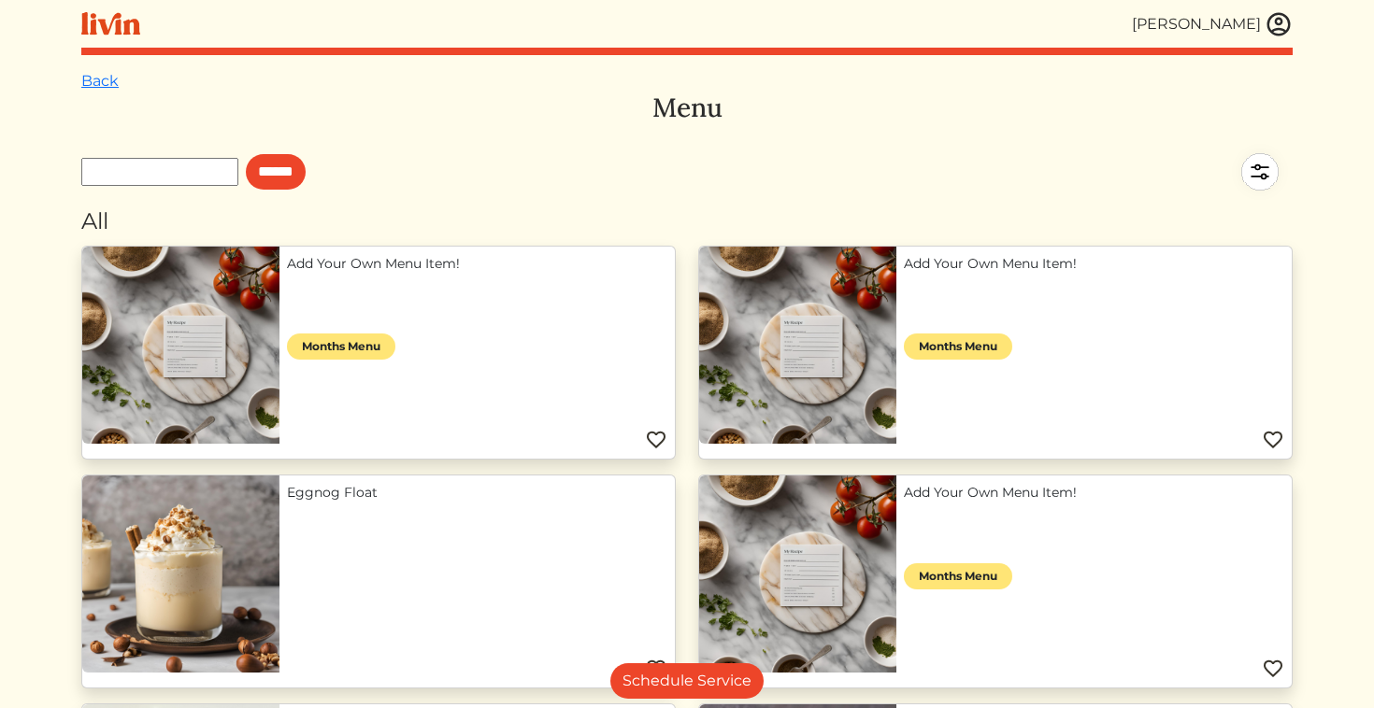
click at [232, 164] on input "text" at bounding box center [159, 172] width 157 height 28
type input "****"
click at [246, 154] on input "******" at bounding box center [276, 172] width 60 height 36
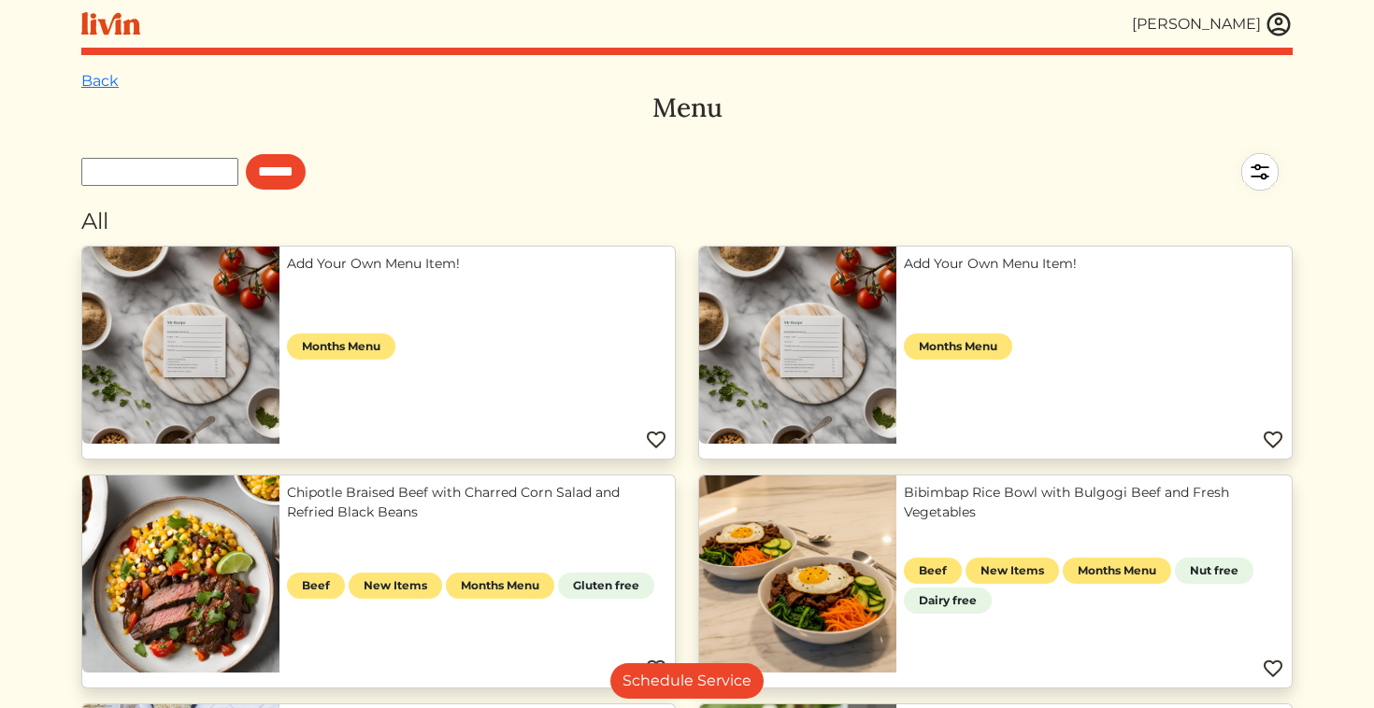
click at [176, 162] on input "text" at bounding box center [159, 172] width 157 height 28
type input "**********"
click at [246, 154] on input "******" at bounding box center [276, 172] width 60 height 36
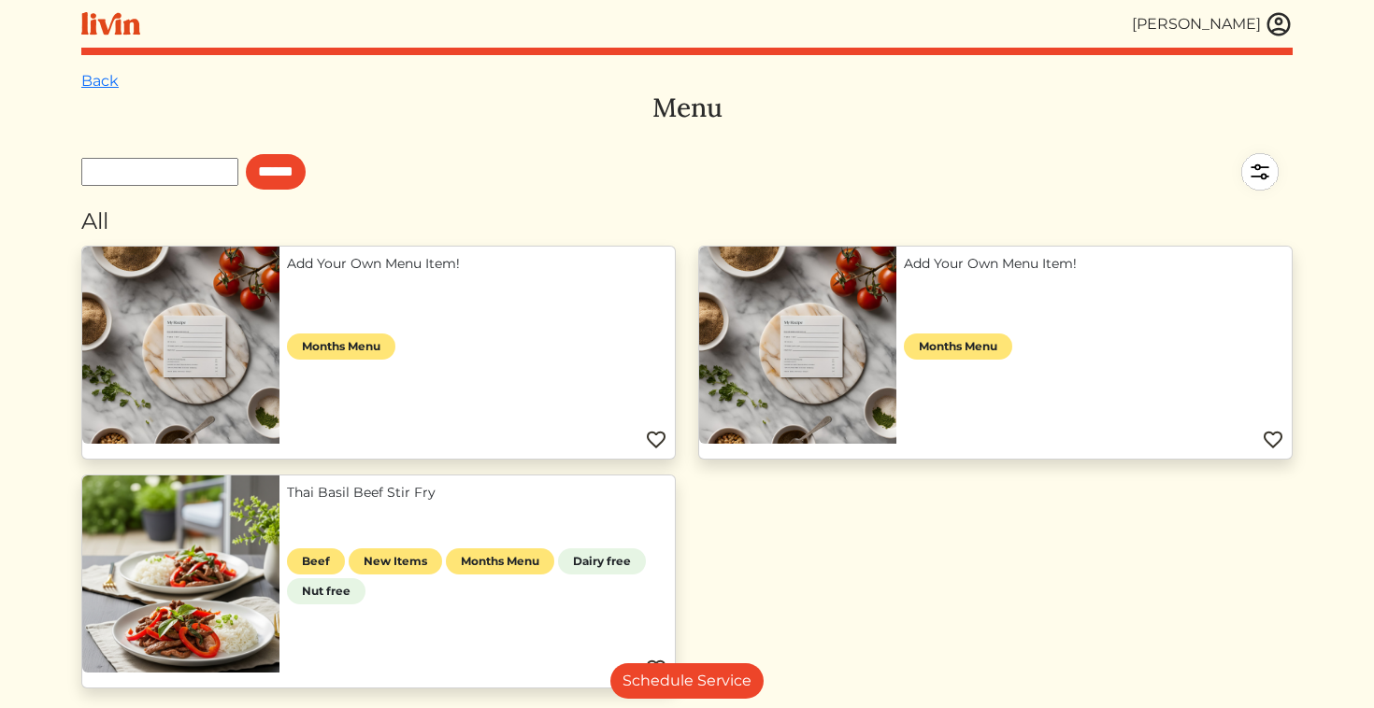
click at [178, 178] on input "text" at bounding box center [159, 172] width 157 height 28
type input "**********"
click at [246, 154] on input "******" at bounding box center [276, 172] width 60 height 36
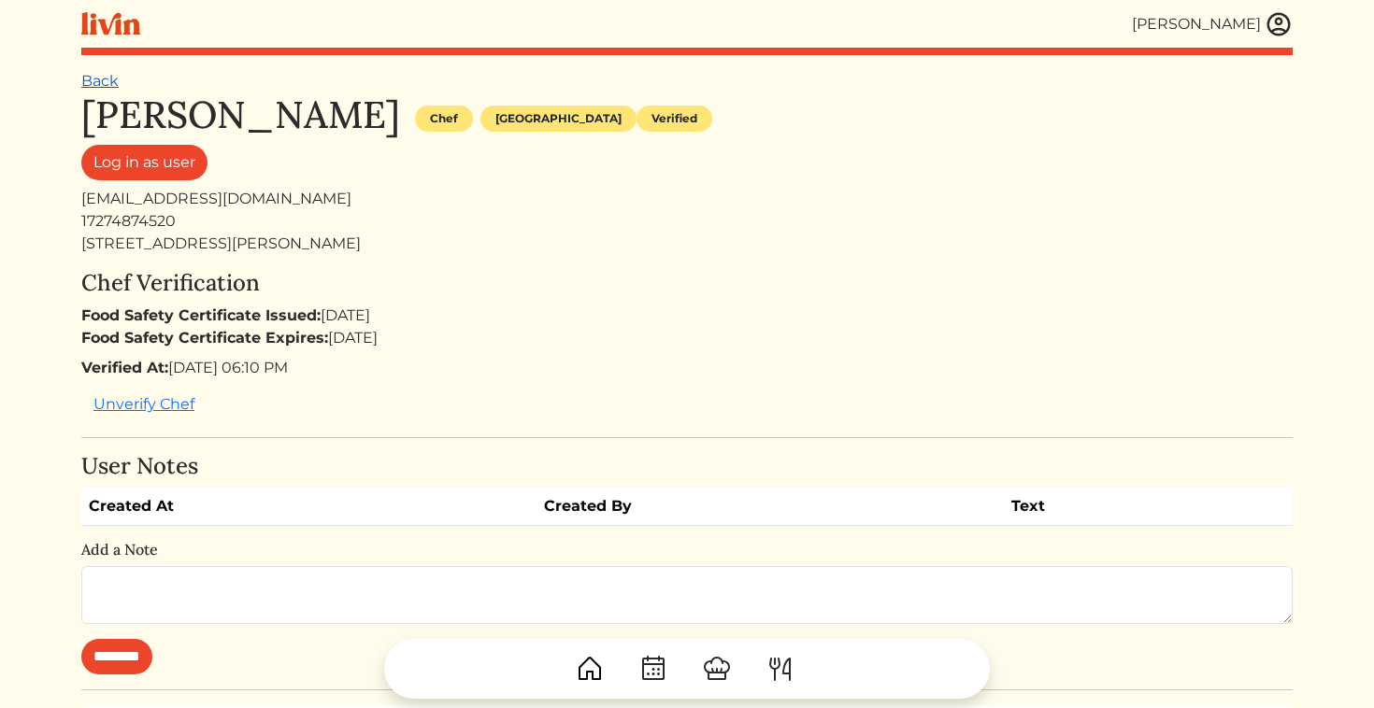
click at [102, 85] on link "Back" at bounding box center [99, 81] width 37 height 18
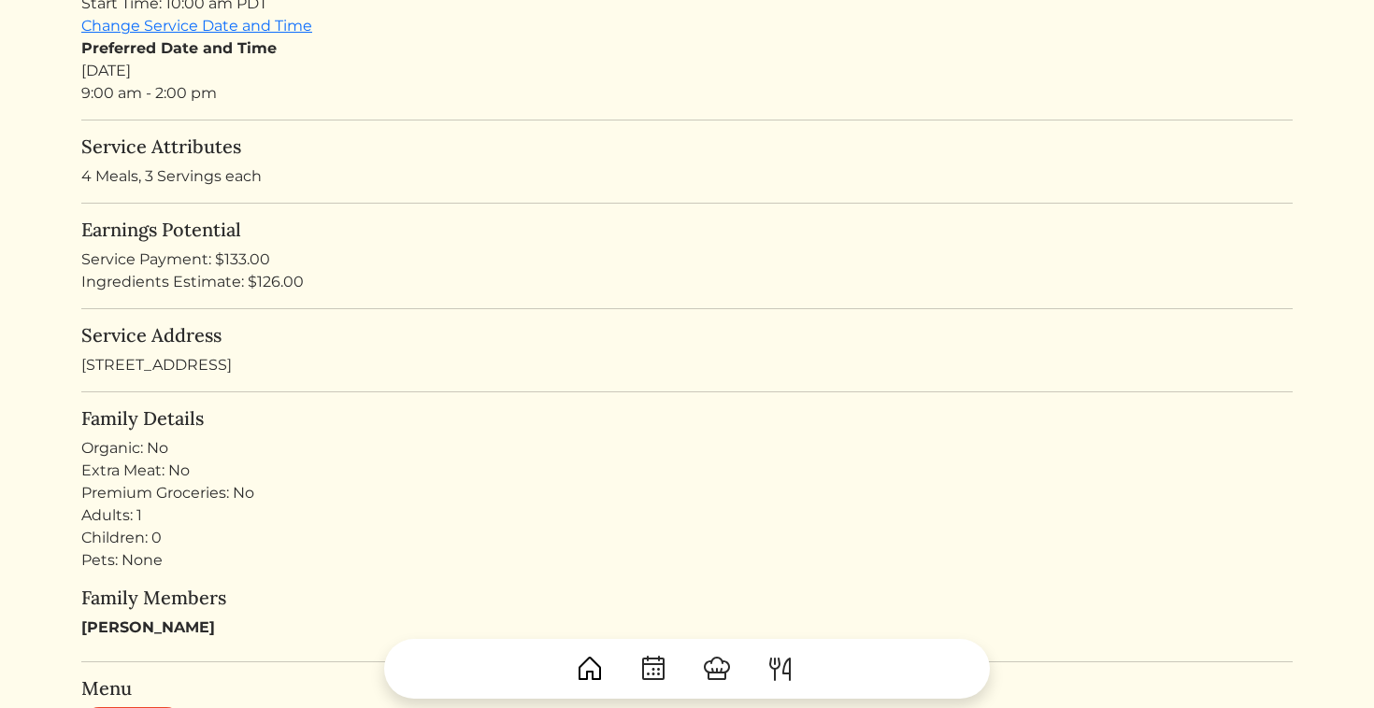
scroll to position [380, 0]
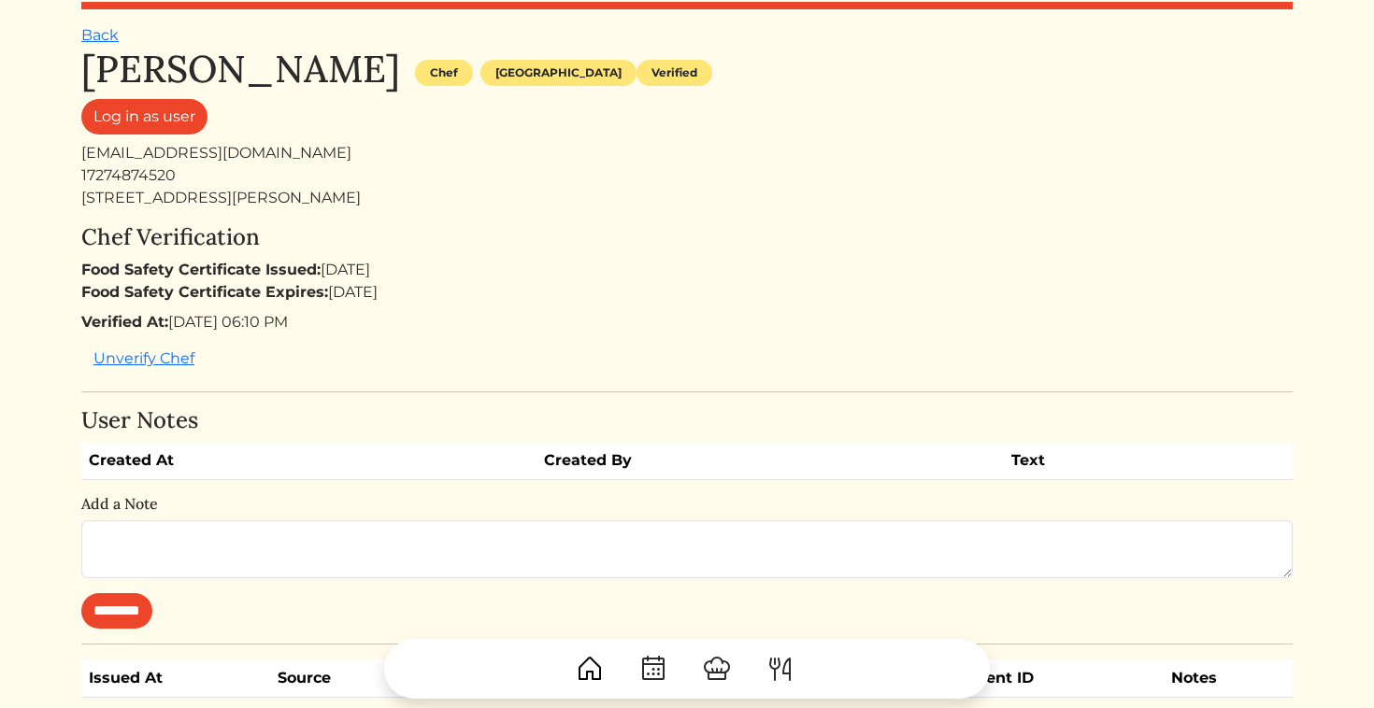
scroll to position [51, 0]
